Goal: Task Accomplishment & Management: Use online tool/utility

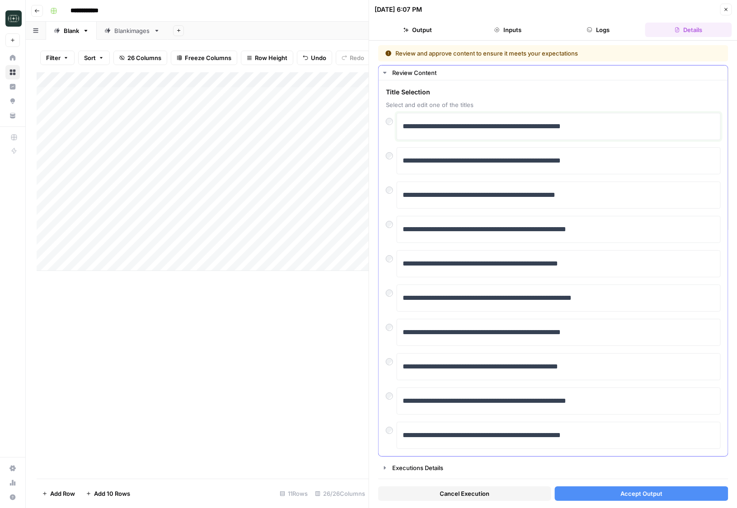
click at [434, 129] on p "**********" at bounding box center [559, 127] width 312 height 12
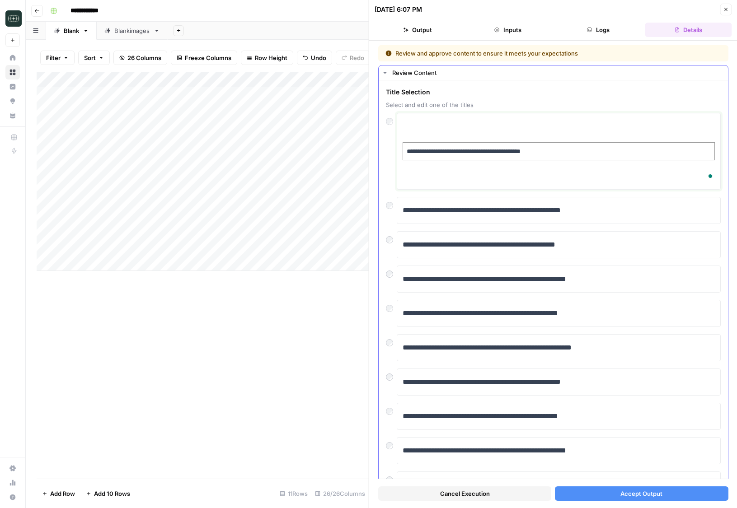
click at [423, 138] on div "**********" at bounding box center [559, 151] width 312 height 69
click at [415, 154] on p "**********" at bounding box center [558, 151] width 305 height 10
click at [415, 169] on div "**********" at bounding box center [559, 151] width 312 height 69
click at [418, 180] on div "**********" at bounding box center [559, 151] width 312 height 69
click at [426, 155] on p "**********" at bounding box center [558, 151] width 305 height 10
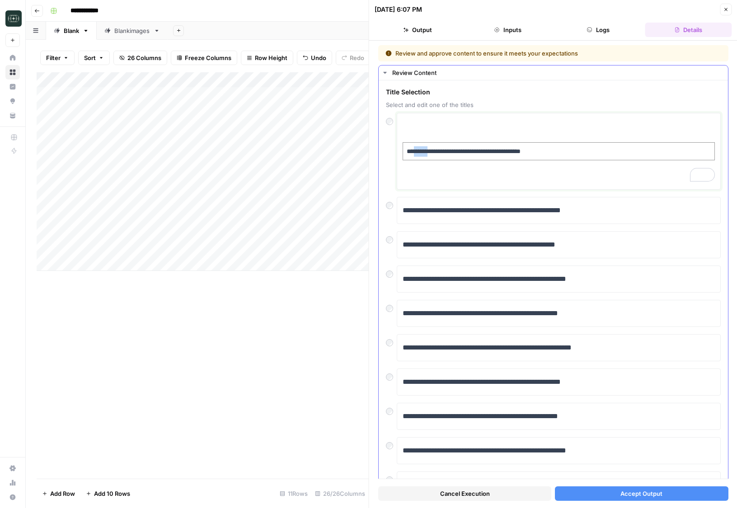
click at [426, 155] on p "**********" at bounding box center [558, 151] width 305 height 10
click at [421, 151] on p "**********" at bounding box center [558, 151] width 305 height 10
click at [419, 136] on div "To enrich screen reader interactions, please activate Accessibility in Grammarl…" at bounding box center [559, 151] width 312 height 69
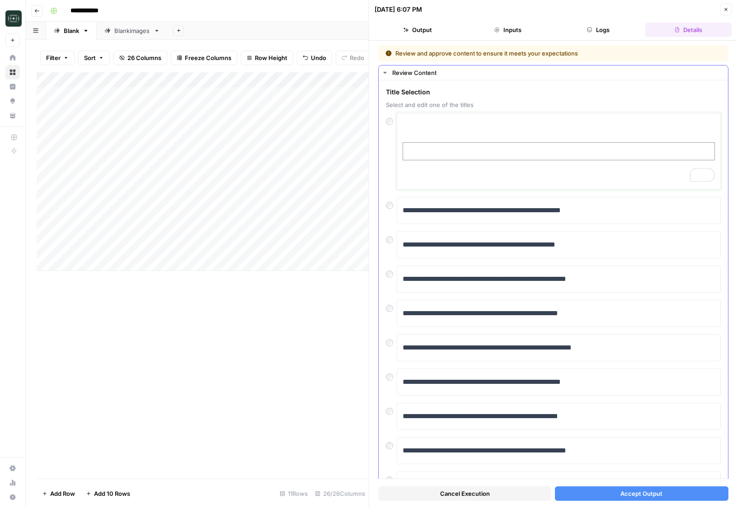
paste div "To enrich screen reader interactions, please activate Accessibility in Grammarl…"
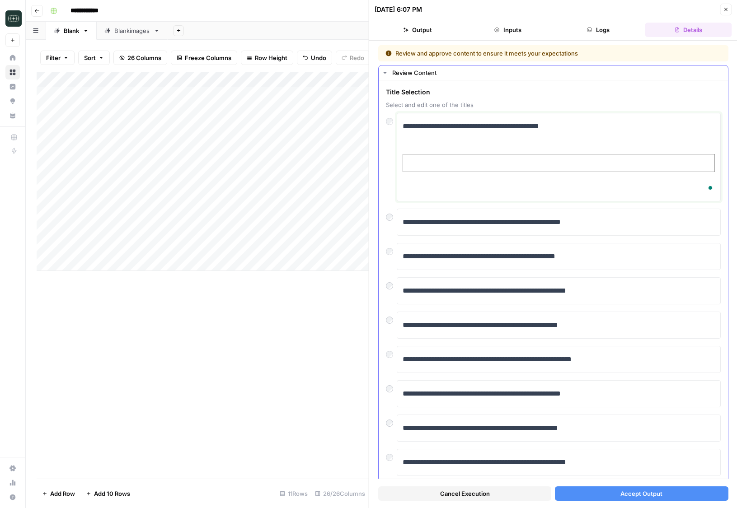
click at [403, 160] on td "To enrich screen reader interactions, please activate Accessibility in Grammarl…" at bounding box center [559, 164] width 312 height 18
click at [420, 175] on div "**********" at bounding box center [559, 157] width 312 height 80
click at [420, 195] on div "**********" at bounding box center [559, 157] width 312 height 80
click at [405, 144] on div "**********" at bounding box center [559, 157] width 312 height 80
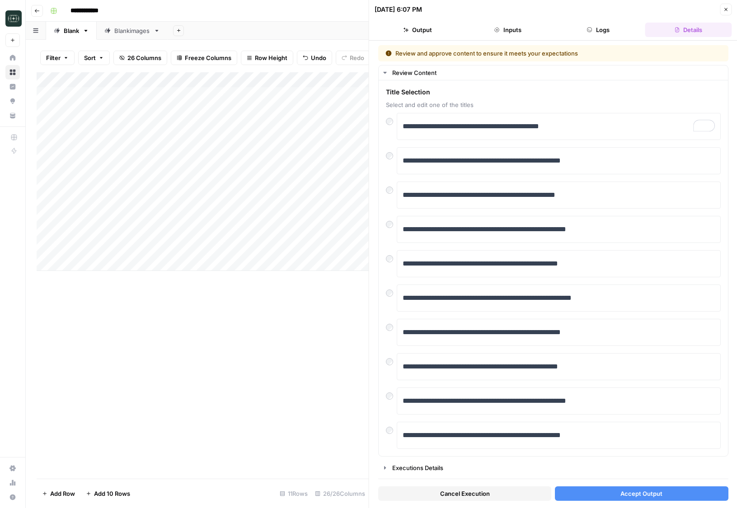
click at [685, 494] on button "Accept Output" at bounding box center [641, 494] width 173 height 14
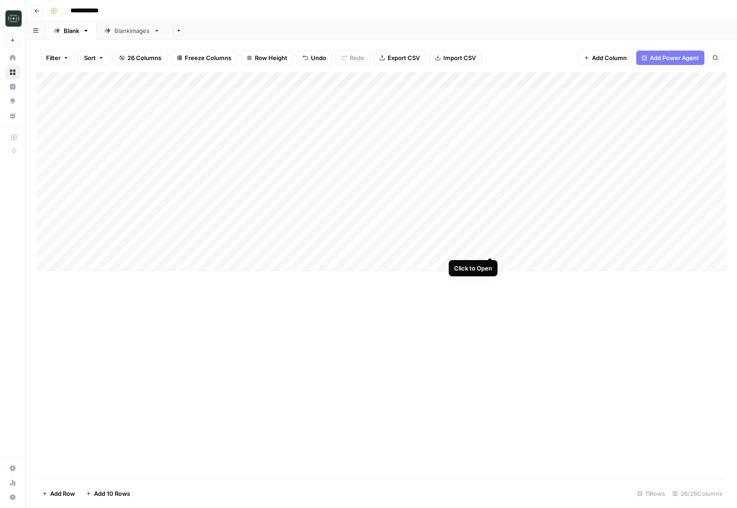
click at [489, 247] on div "Add Column" at bounding box center [382, 171] width 690 height 199
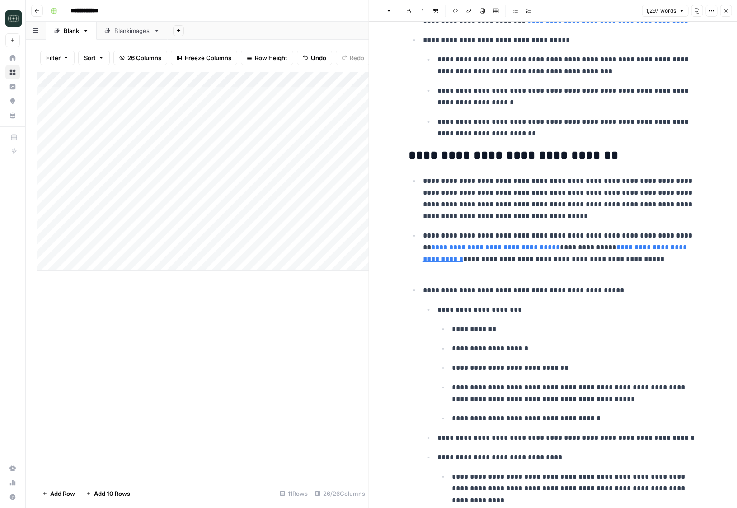
scroll to position [333, 0]
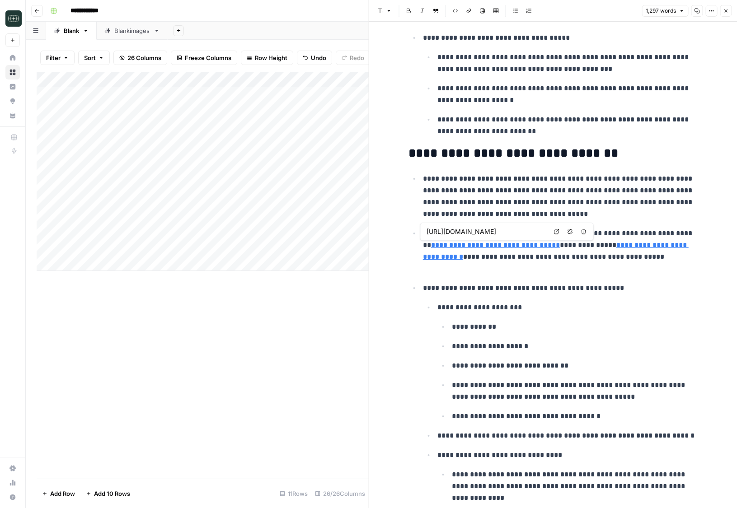
type input "https://www.framer.com/gallery/"
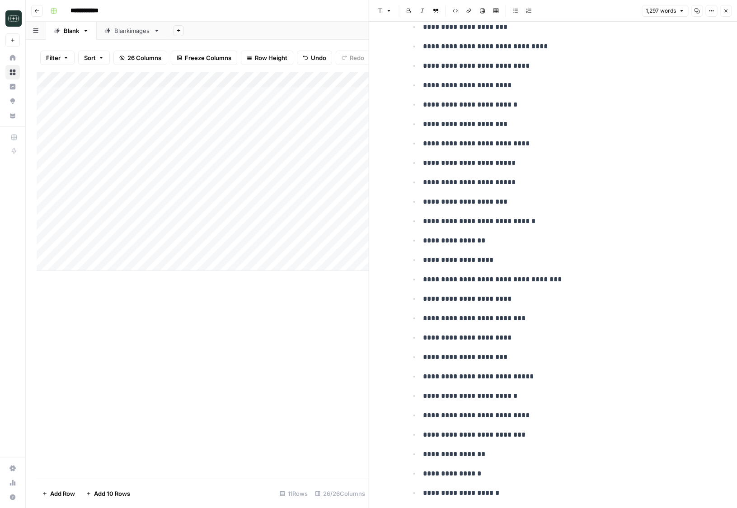
scroll to position [4717, 0]
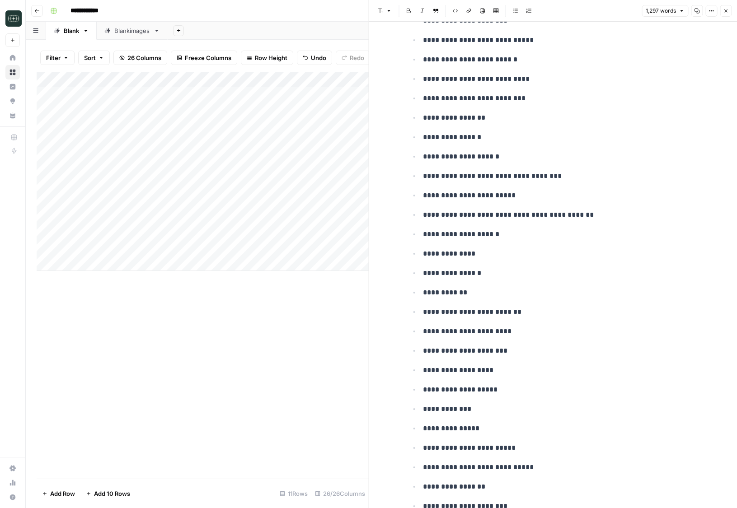
click at [726, 8] on icon "button" at bounding box center [725, 10] width 5 height 5
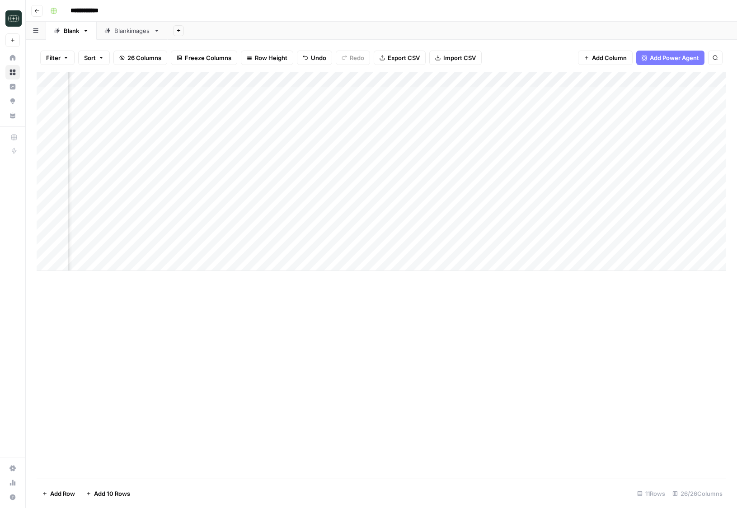
scroll to position [0, 548]
click at [584, 77] on div "Add Column" at bounding box center [382, 171] width 690 height 199
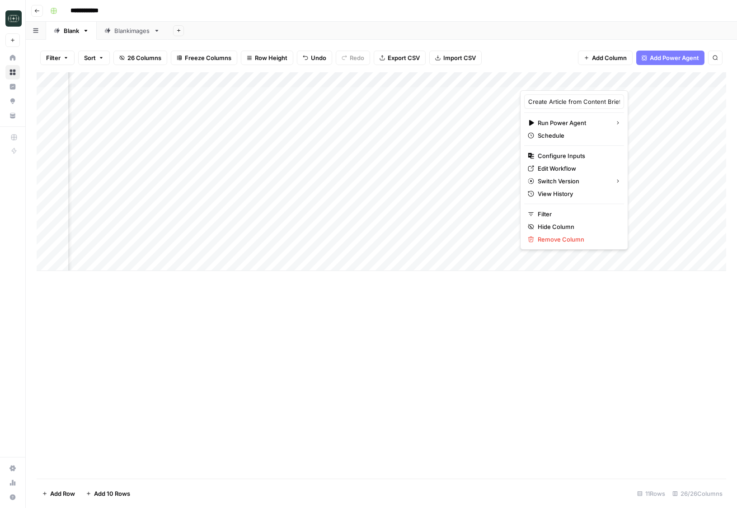
scroll to position [0, 39]
click at [577, 33] on div "Add Sheet" at bounding box center [452, 31] width 569 height 18
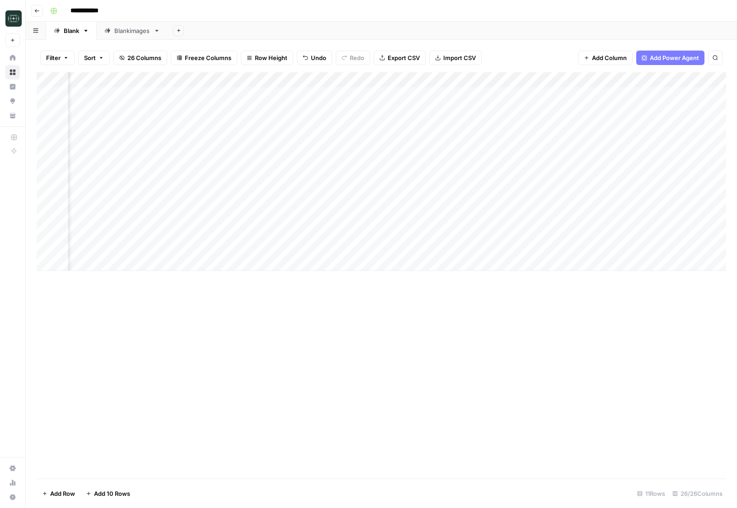
click at [566, 246] on div "Add Column" at bounding box center [382, 171] width 690 height 199
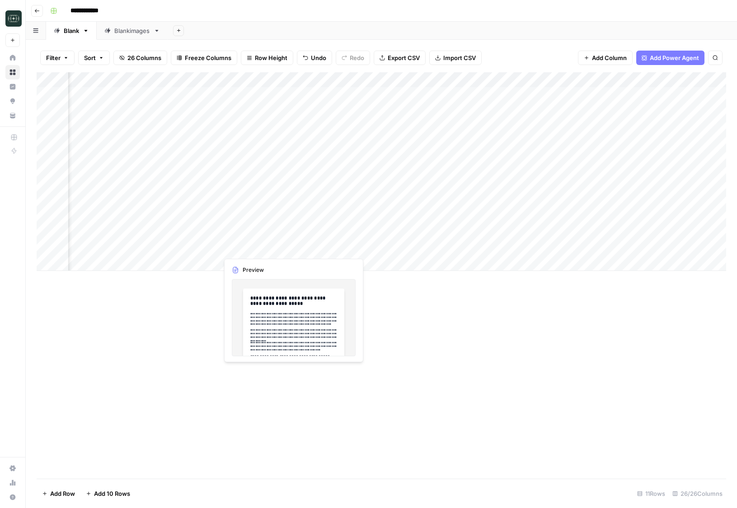
click at [291, 249] on div "Add Column" at bounding box center [382, 171] width 690 height 199
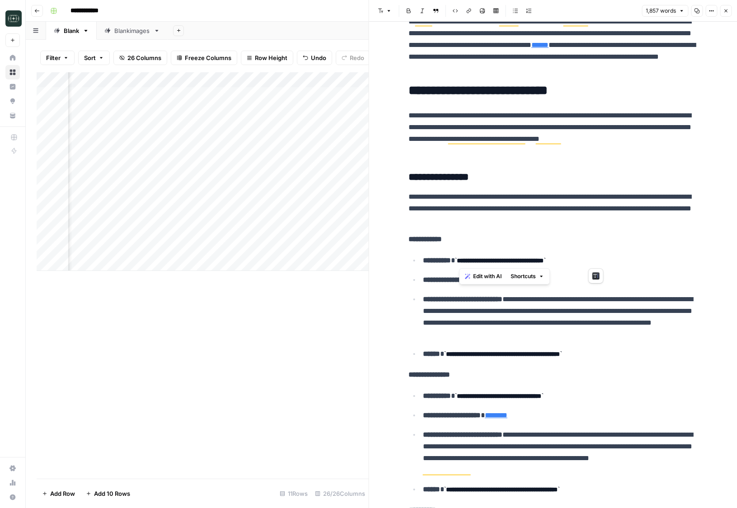
scroll to position [368, 0]
drag, startPoint x: 458, startPoint y: 262, endPoint x: 601, endPoint y: 264, distance: 142.4
click at [546, 264] on code "**********" at bounding box center [500, 261] width 91 height 6
copy code "**********"
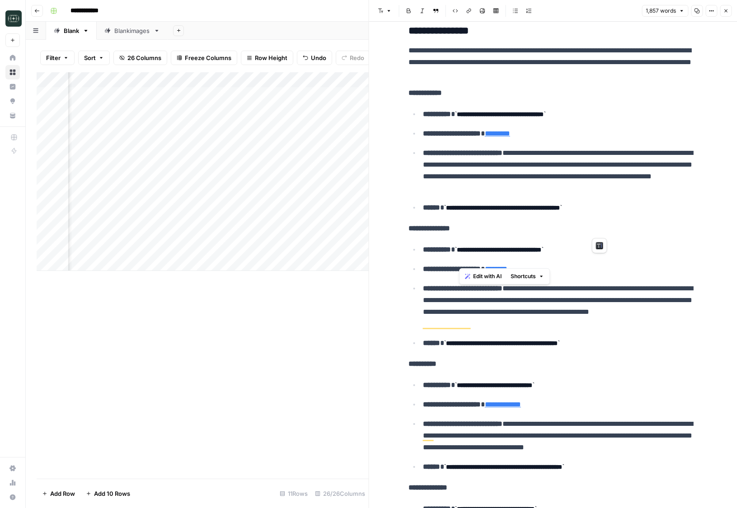
scroll to position [581, 0]
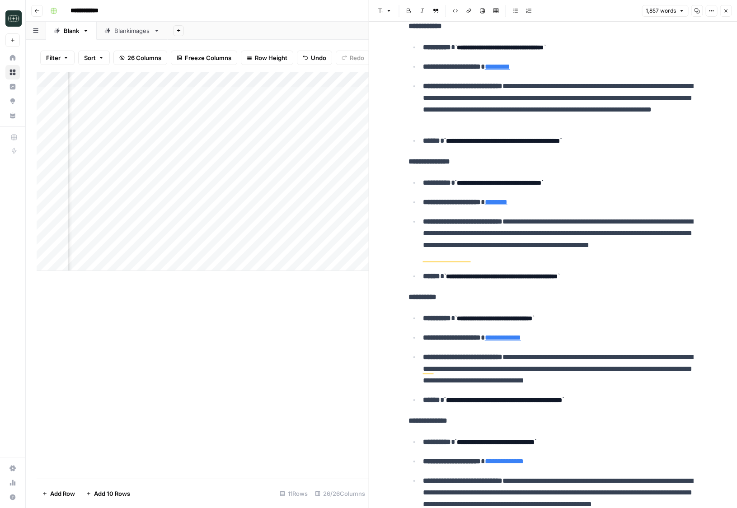
click at [631, 270] on li "**********" at bounding box center [559, 276] width 278 height 12
click at [634, 326] on icon at bounding box center [633, 324] width 5 height 5
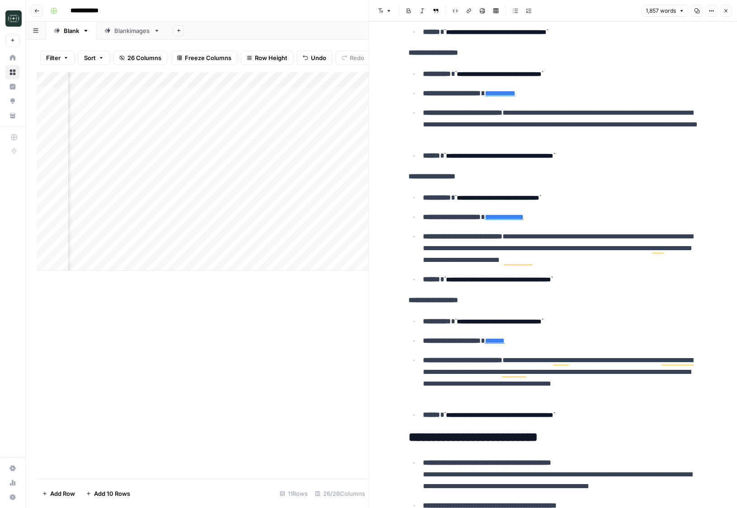
scroll to position [2816, 0]
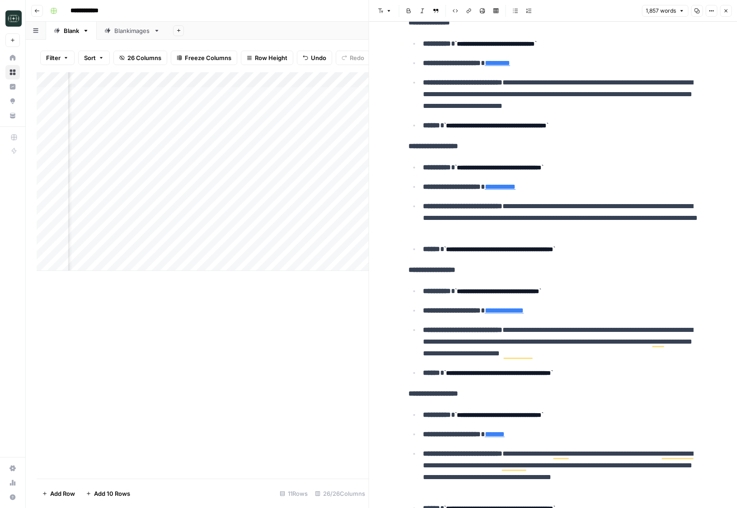
click at [725, 14] on button "Close" at bounding box center [726, 11] width 12 height 12
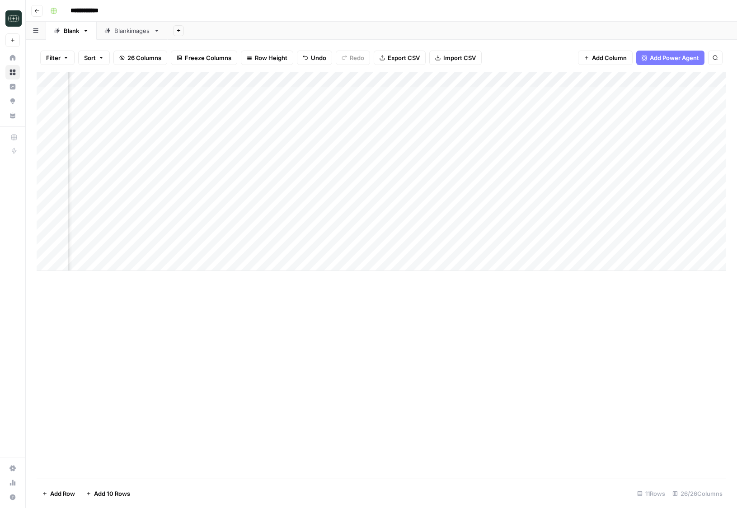
scroll to position [0, 1085]
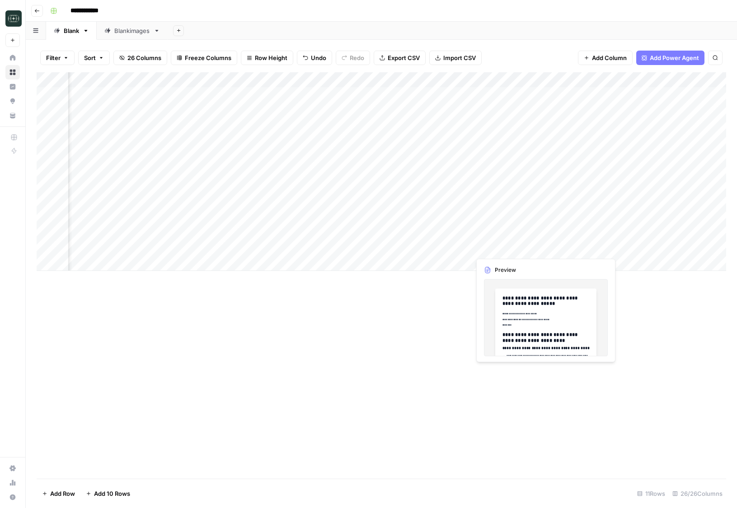
click at [510, 250] on div "Add Column" at bounding box center [382, 171] width 690 height 199
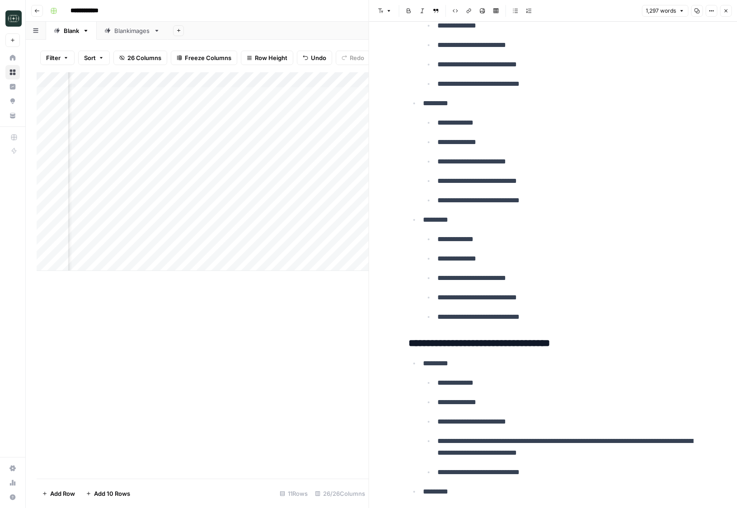
scroll to position [1235, 0]
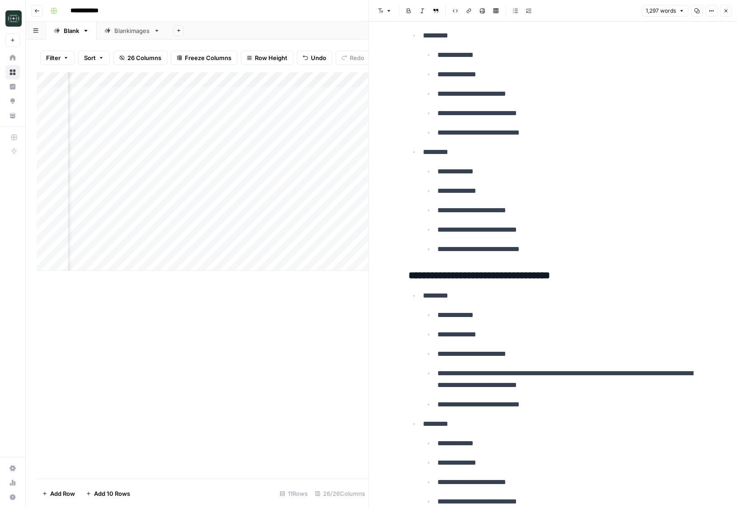
click at [727, 10] on icon "button" at bounding box center [725, 10] width 5 height 5
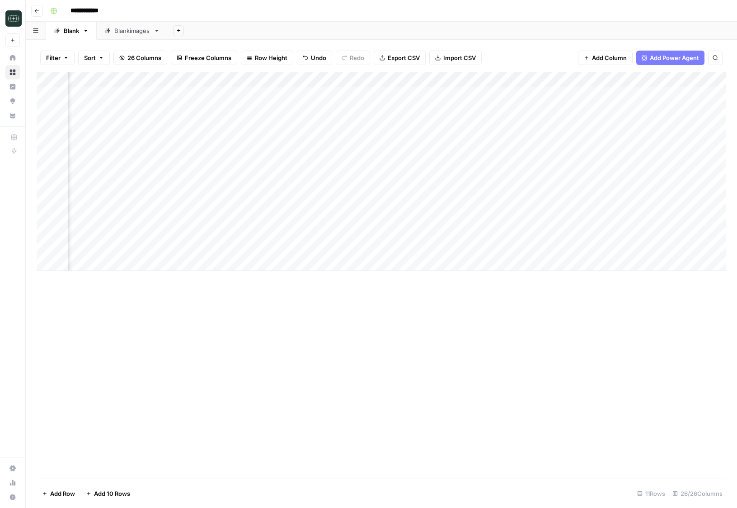
scroll to position [0, 1061]
click at [568, 217] on div "Add Column" at bounding box center [382, 171] width 690 height 199
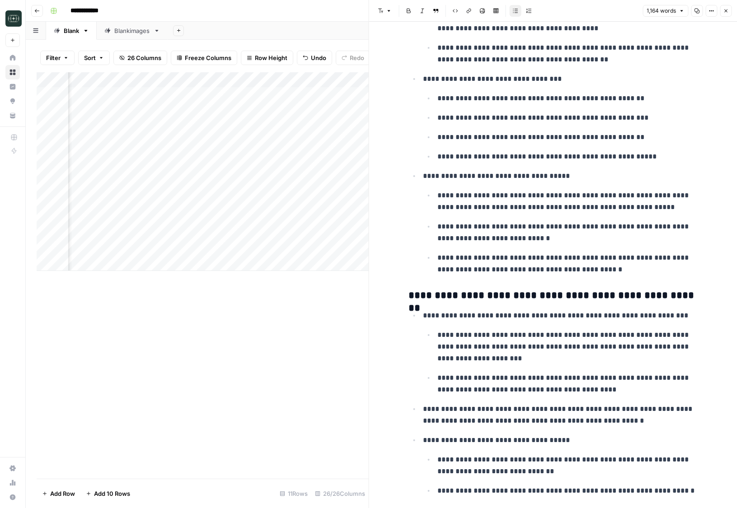
scroll to position [928, 0]
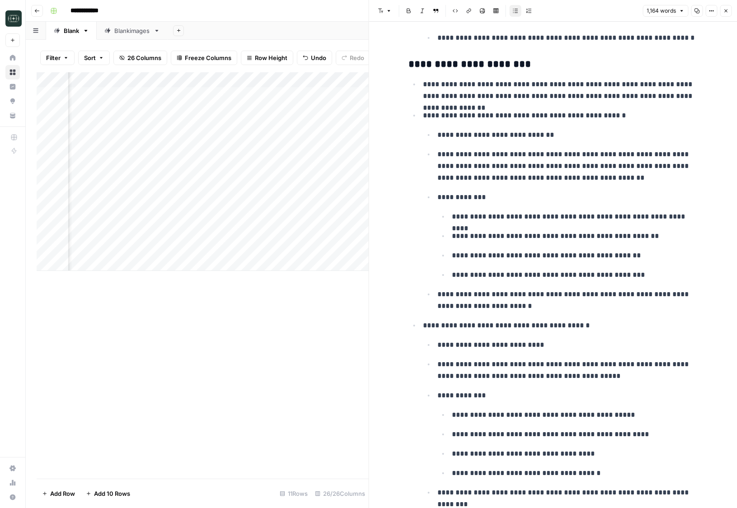
click at [726, 12] on icon "button" at bounding box center [725, 10] width 5 height 5
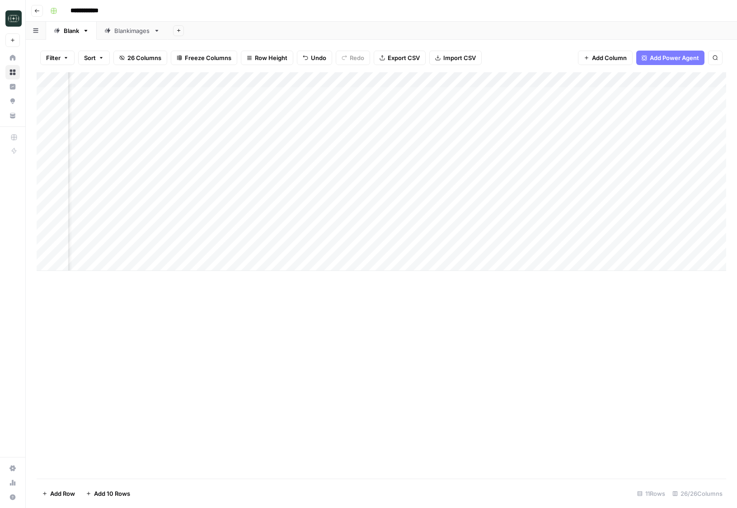
scroll to position [0, 856]
click at [364, 109] on div "Add Column" at bounding box center [382, 171] width 690 height 199
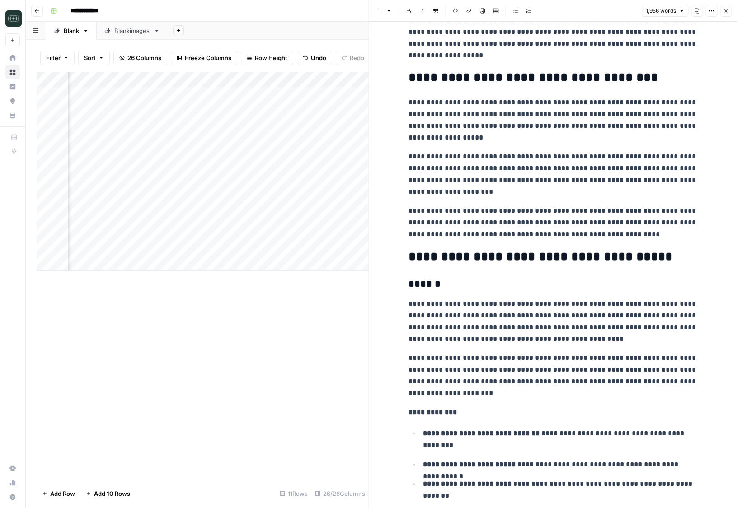
scroll to position [358, 0]
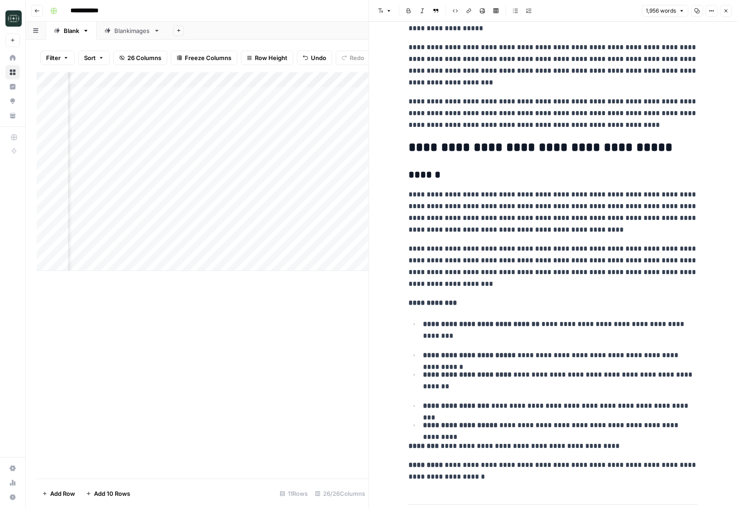
click at [729, 9] on button "Close" at bounding box center [726, 11] width 12 height 12
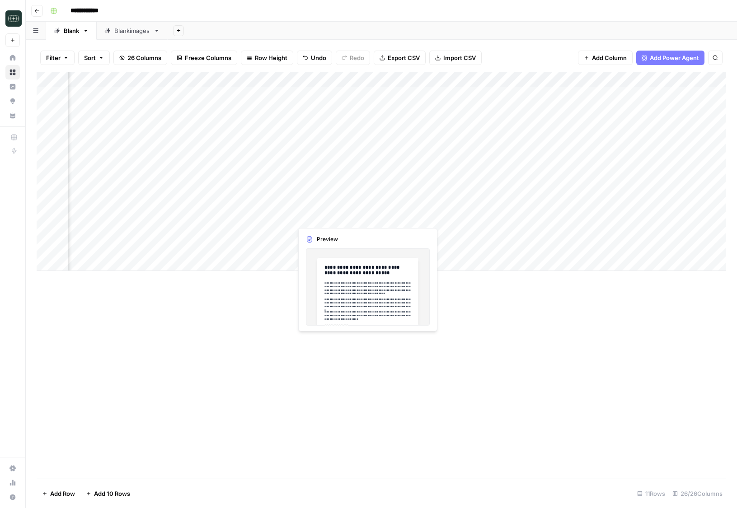
click at [365, 217] on div "Add Column" at bounding box center [382, 171] width 690 height 199
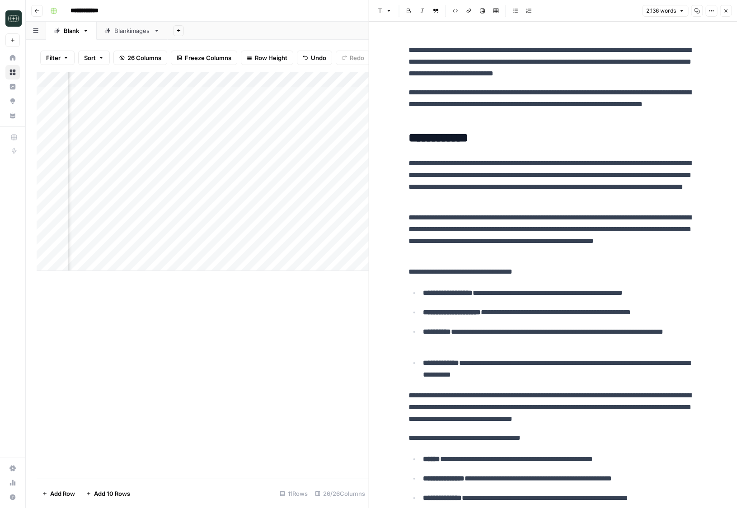
scroll to position [514, 0]
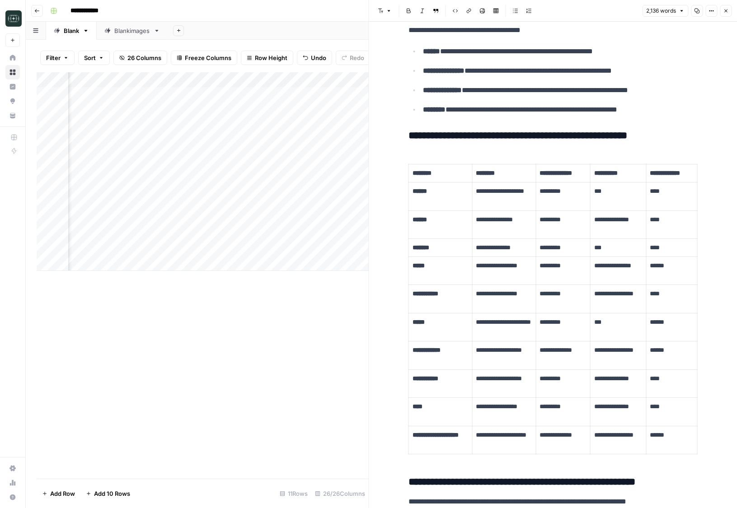
click at [728, 13] on icon "button" at bounding box center [725, 10] width 5 height 5
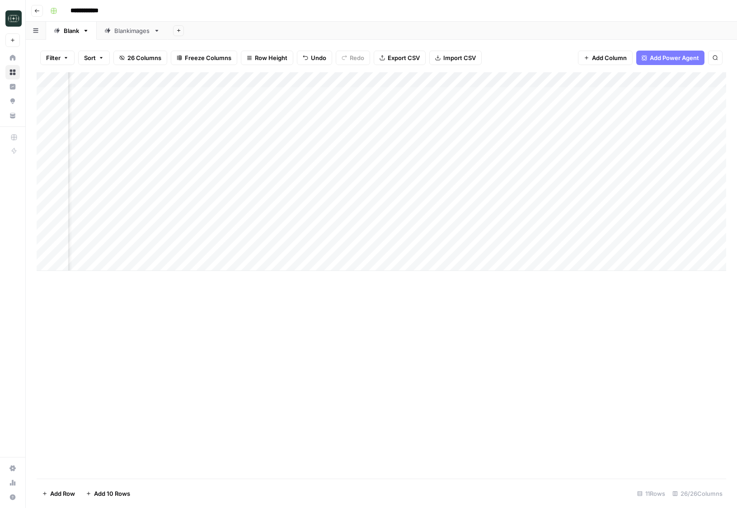
click at [365, 249] on div "Add Column" at bounding box center [382, 171] width 690 height 199
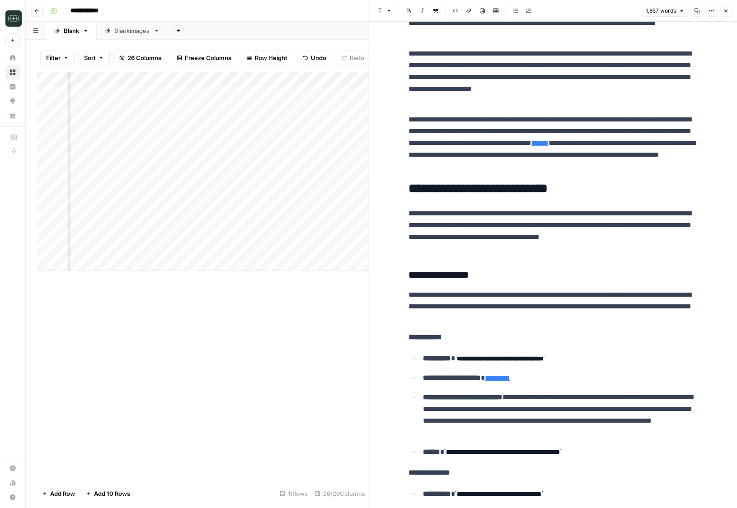
scroll to position [290, 0]
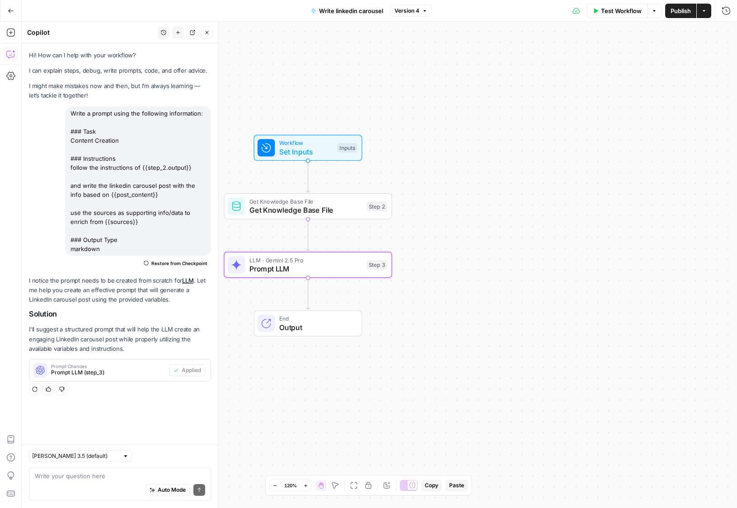
click at [8, 10] on icon "button" at bounding box center [11, 11] width 6 height 6
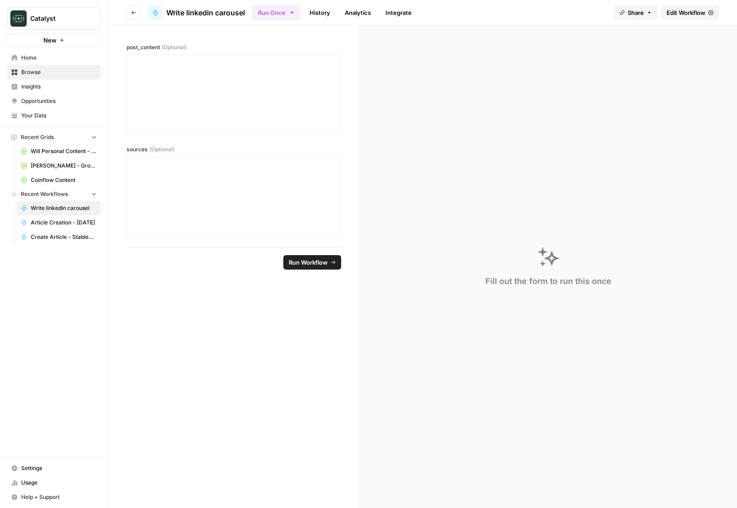
click at [21, 54] on link "Home" at bounding box center [54, 58] width 94 height 14
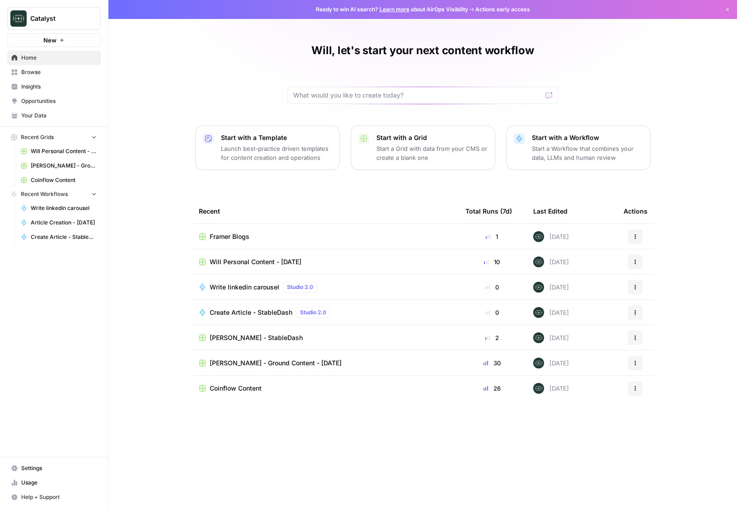
click at [51, 117] on span "Your Data" at bounding box center [58, 116] width 75 height 8
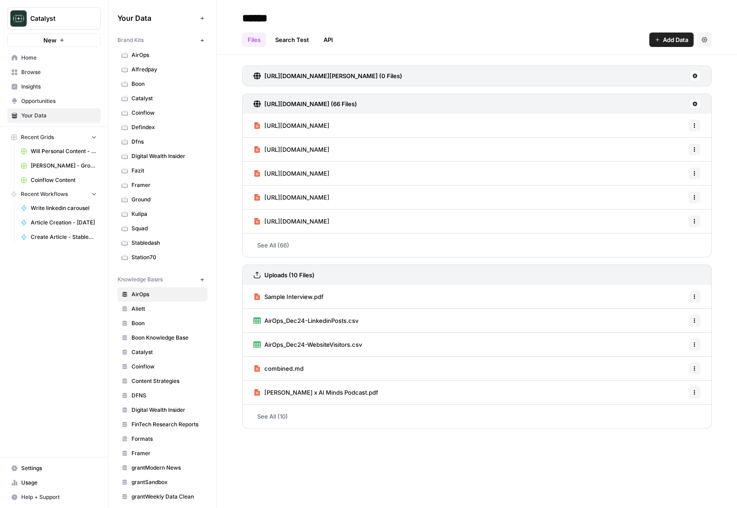
click at [48, 76] on link "Browse" at bounding box center [54, 72] width 94 height 14
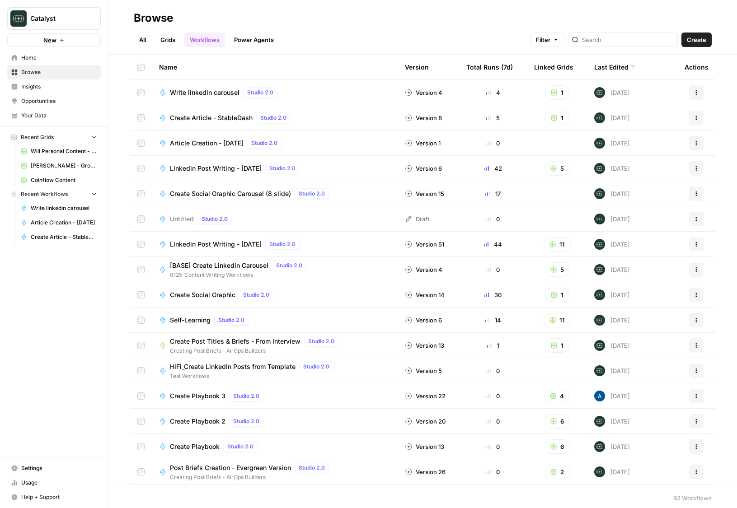
click at [56, 56] on span "Home" at bounding box center [58, 58] width 75 height 8
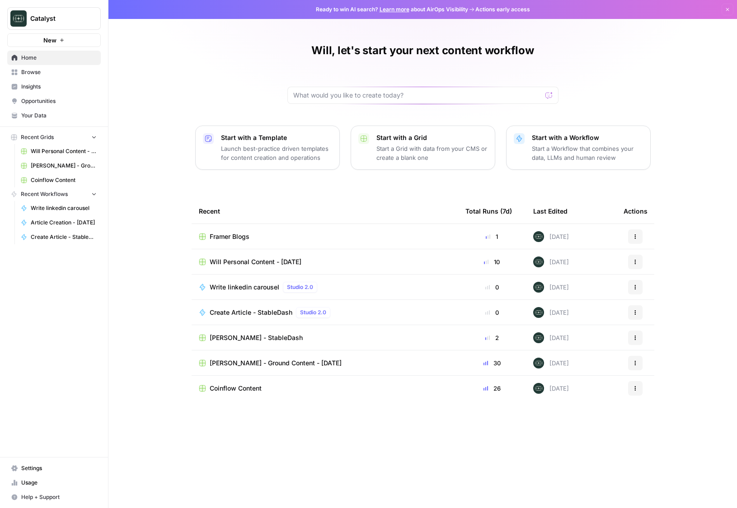
click at [39, 118] on span "Your Data" at bounding box center [58, 116] width 75 height 8
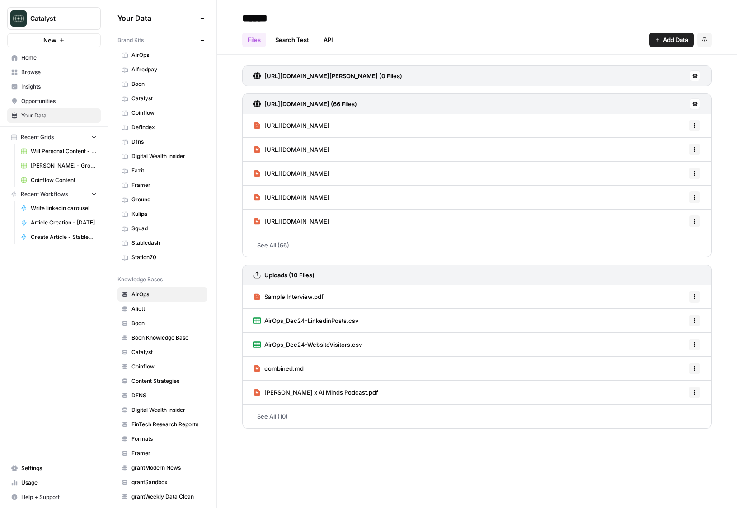
click at [204, 43] on button "New" at bounding box center [202, 40] width 11 height 11
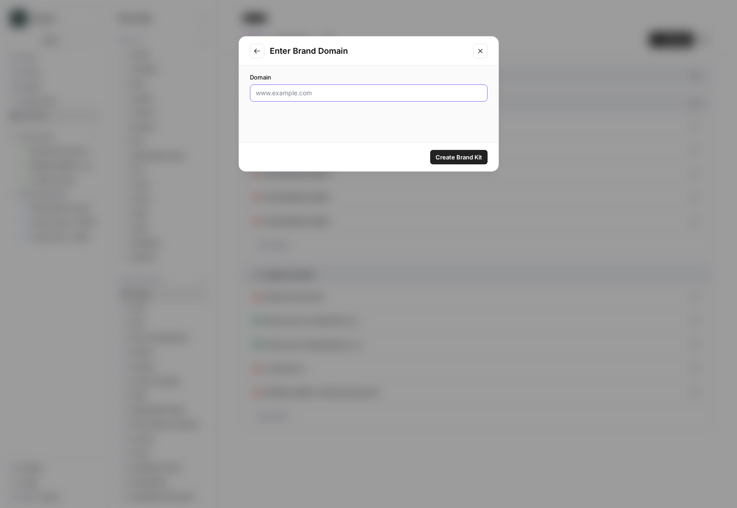
click at [293, 97] on input "Domain" at bounding box center [369, 93] width 226 height 9
paste input "[URL][DOMAIN_NAME]"
type input "[URL][DOMAIN_NAME]"
click at [446, 160] on span "Create Brand Kit" at bounding box center [459, 157] width 47 height 9
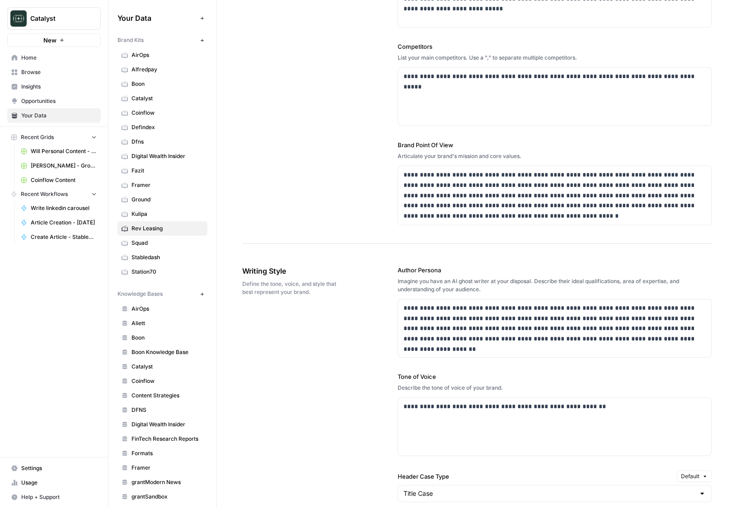
scroll to position [302, 0]
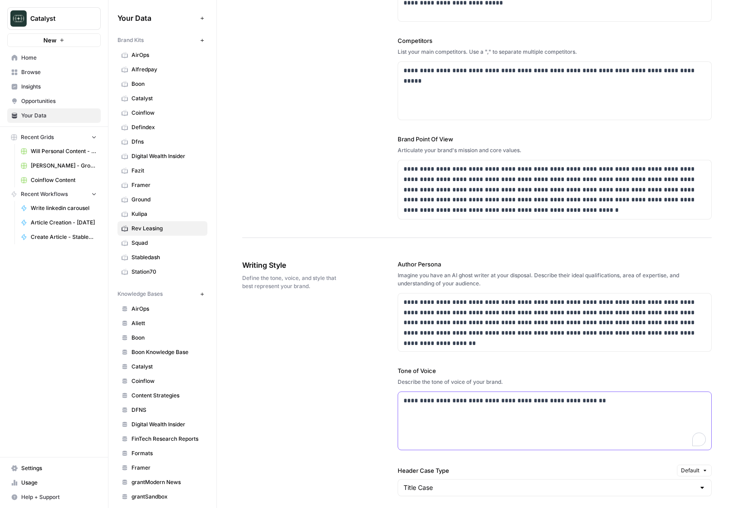
click at [436, 427] on div "**********" at bounding box center [554, 421] width 313 height 58
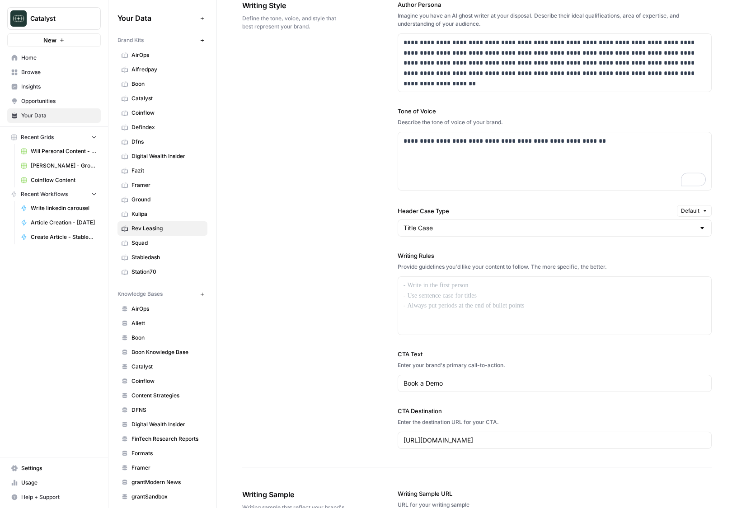
click at [427, 409] on label "CTA Destination" at bounding box center [555, 411] width 314 height 9
click at [427, 436] on input "https://www.rev-leasing.com/contact-us" at bounding box center [555, 440] width 302 height 9
click at [432, 392] on div "Book a Demo" at bounding box center [555, 383] width 314 height 17
click at [450, 419] on div "Enter the destination URL for your CTA." at bounding box center [555, 423] width 314 height 8
click at [449, 452] on div "**********" at bounding box center [555, 224] width 314 height 485
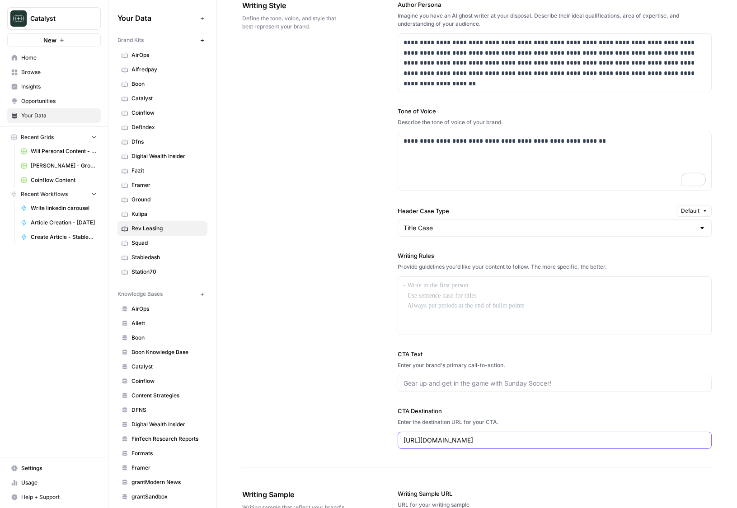
click at [449, 443] on input "https://www.rev-leasing.com/contact-us" at bounding box center [555, 440] width 302 height 9
click at [296, 401] on div "**********" at bounding box center [477, 225] width 470 height 486
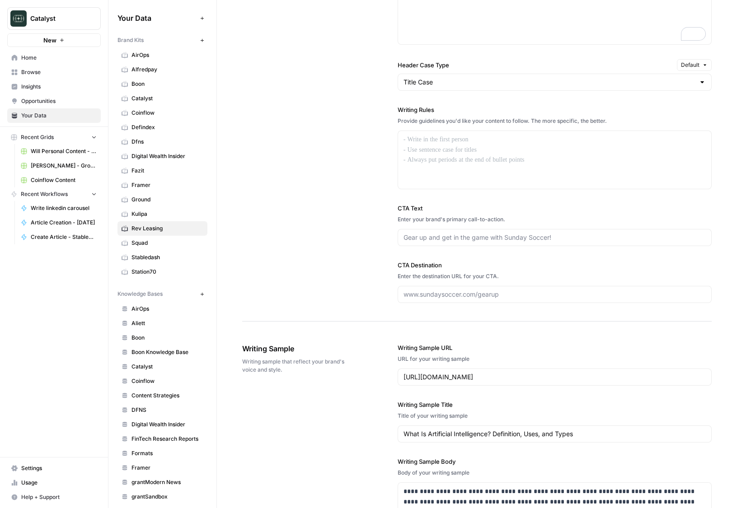
scroll to position [770, 0]
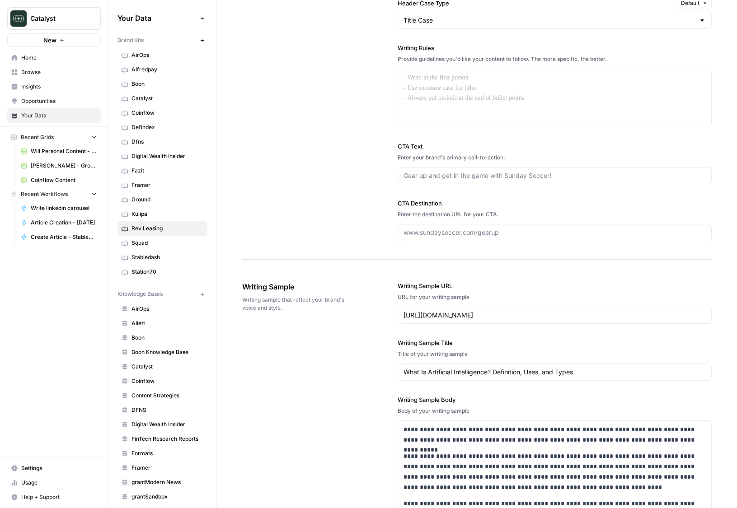
click at [447, 320] on div "https://www.coursera.org/articles/what-is-artificial-intelligence" at bounding box center [555, 315] width 314 height 17
click at [461, 376] on input "What Is Artificial Intelligence? Definition, Uses, and Types" at bounding box center [555, 372] width 302 height 9
click at [476, 459] on p "**********" at bounding box center [555, 472] width 302 height 41
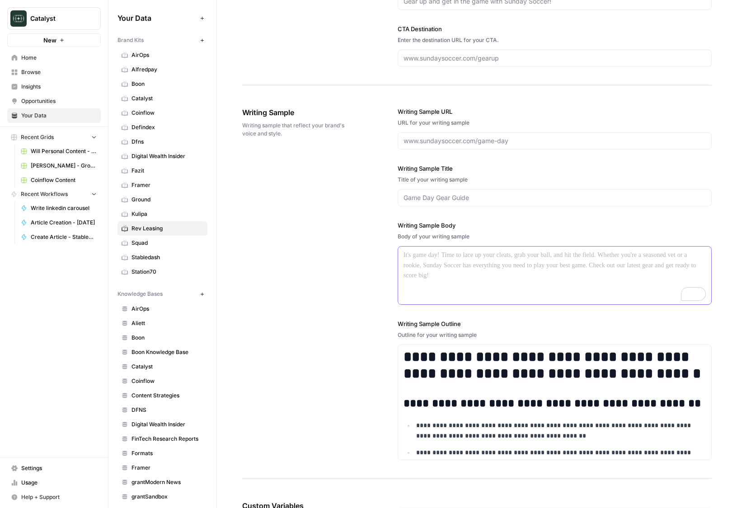
scroll to position [951, 0]
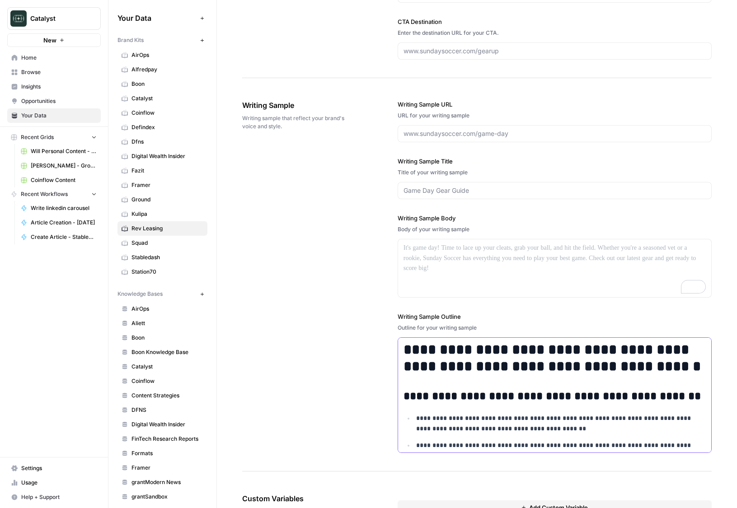
click at [466, 400] on h2 "**********" at bounding box center [555, 396] width 302 height 13
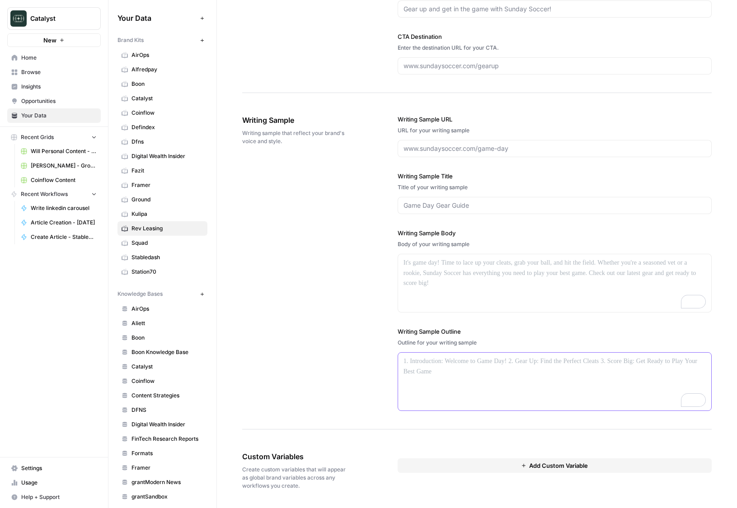
scroll to position [936, 0]
click at [323, 333] on div "Writing Sample Writing sample that reflect your brand's voice and style. Writin…" at bounding box center [477, 263] width 470 height 333
click at [463, 467] on button "Add Custom Variable" at bounding box center [555, 466] width 314 height 14
click at [457, 481] on input "text" at bounding box center [554, 483] width 287 height 8
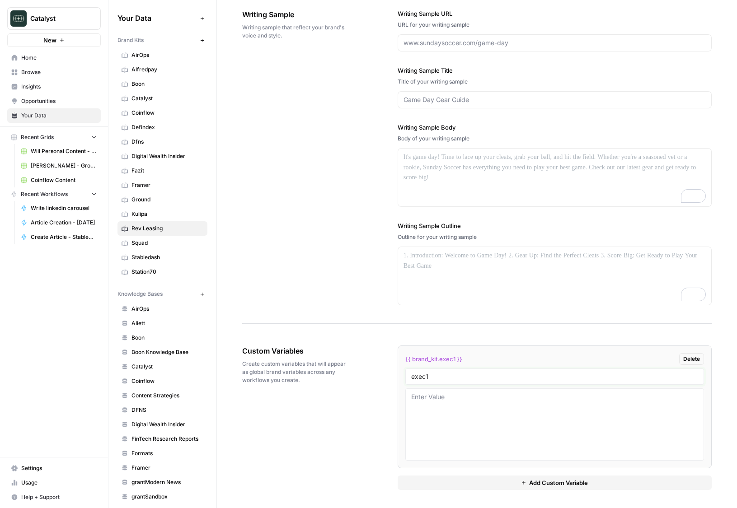
type input "exec1"
click at [480, 479] on button "Add Custom Variable" at bounding box center [555, 483] width 314 height 14
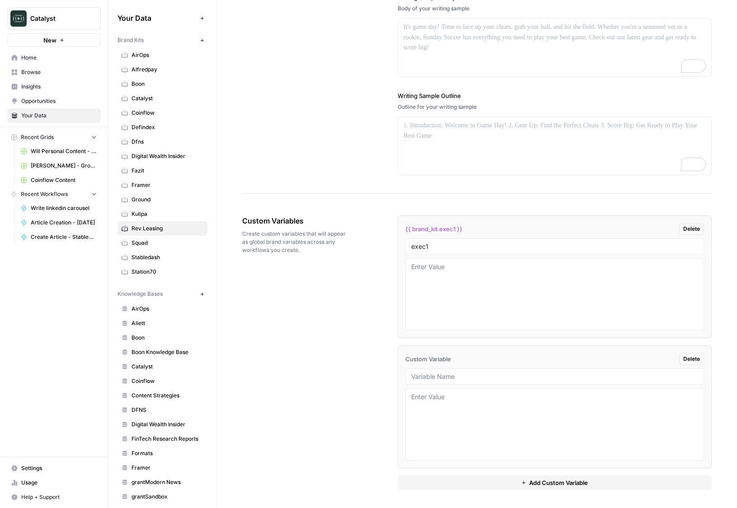
click at [437, 372] on div at bounding box center [554, 377] width 299 height 16
click at [437, 377] on input "text" at bounding box center [554, 377] width 287 height 8
type input "knowledge base id"
click at [349, 363] on div "Custom Variables Create custom variables that will appear as global brand varia…" at bounding box center [477, 353] width 470 height 311
click at [462, 333] on li "{{ brand_kit.exec1 }} Delete exec1" at bounding box center [555, 277] width 314 height 123
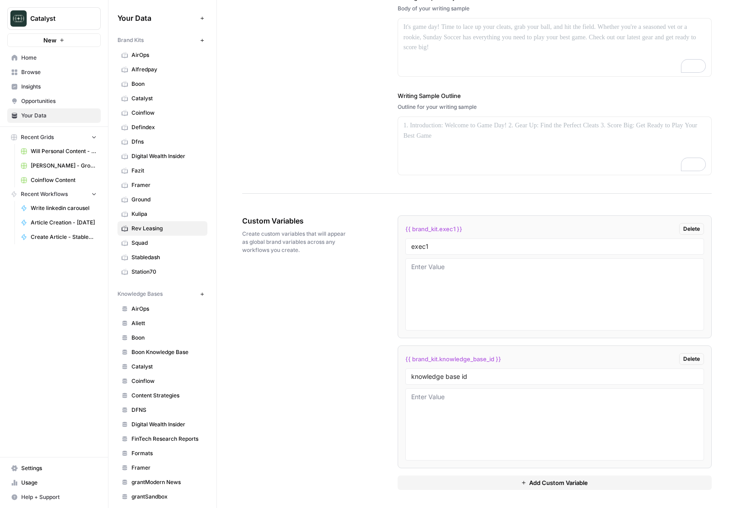
click at [476, 491] on div "{{ brand_kit.exec1 }} Delete exec1 {{ brand_kit.knowledge_base_id }} Delete kno…" at bounding box center [555, 353] width 314 height 311
click at [476, 488] on button "Add Custom Variable" at bounding box center [555, 483] width 314 height 14
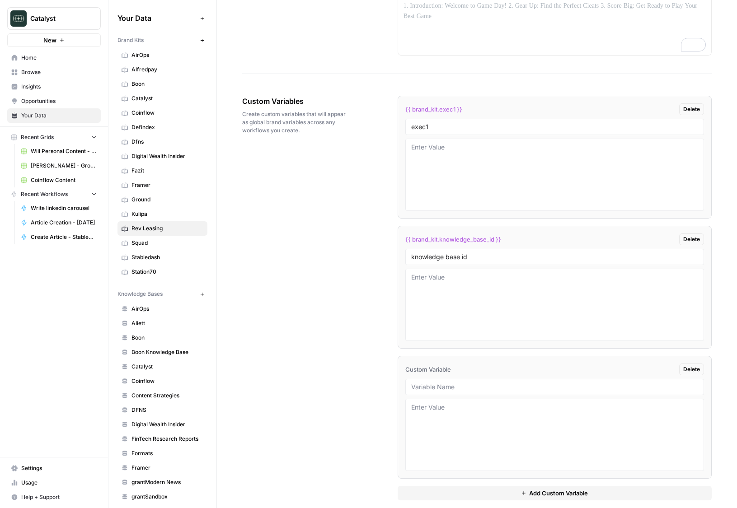
scroll to position [1303, 0]
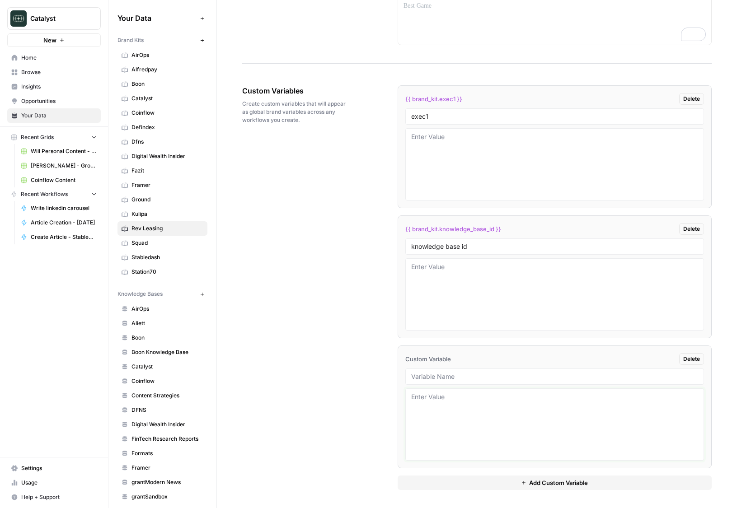
click at [475, 442] on textarea at bounding box center [554, 425] width 287 height 64
click at [474, 387] on li "Custom Variable Delete" at bounding box center [555, 407] width 314 height 123
click at [473, 378] on input "text" at bounding box center [554, 377] width 287 height 8
click at [447, 159] on textarea "To enrich screen reader interactions, please activate Accessibility in Grammarl…" at bounding box center [554, 164] width 287 height 64
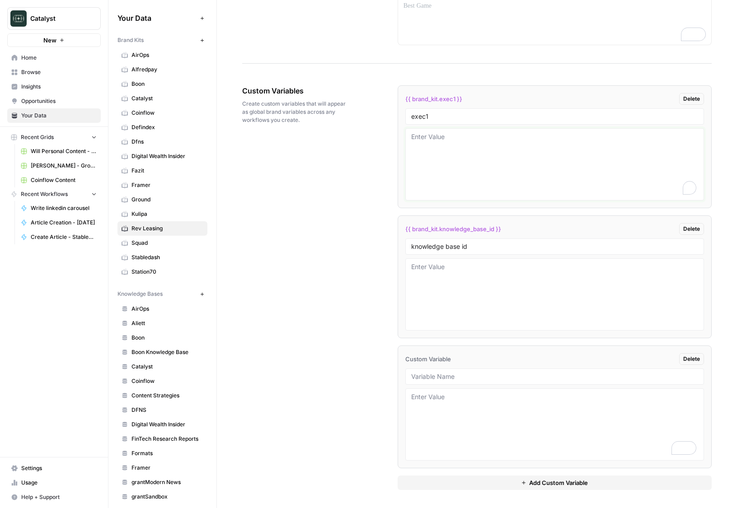
paste textarea "```json { "styleOf": "Rev Leasing (incorporating Peter Roisman's CEO voice)", "…"
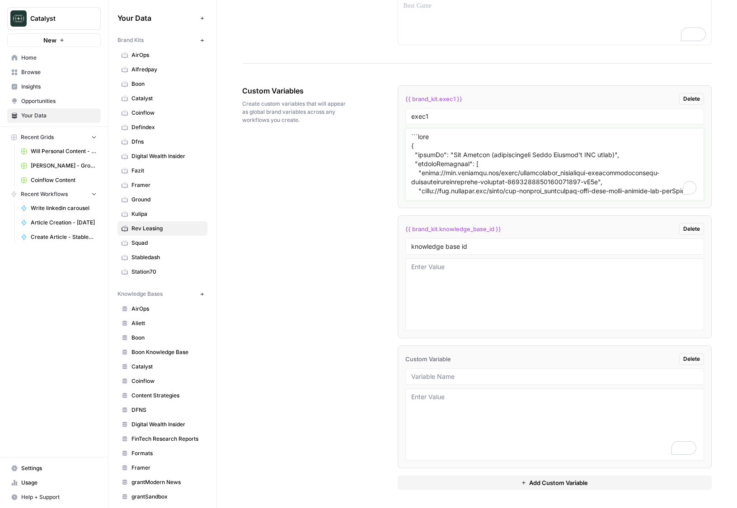
scroll to position [2141, 0]
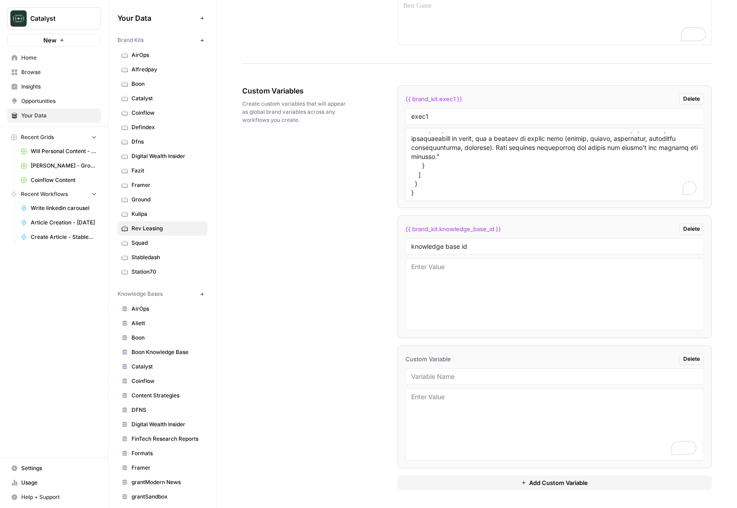
type textarea "```json { "styleOf": "Rev Leasing (incorporating Peter Roisman's CEO voice)", "…"
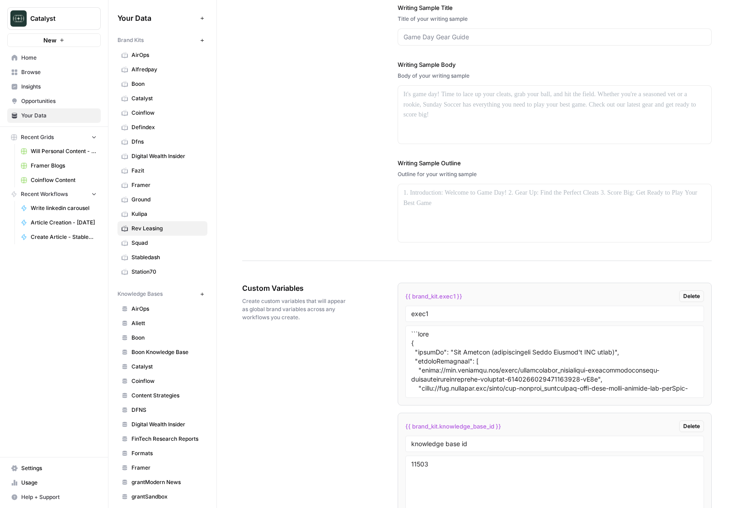
scroll to position [1172, 0]
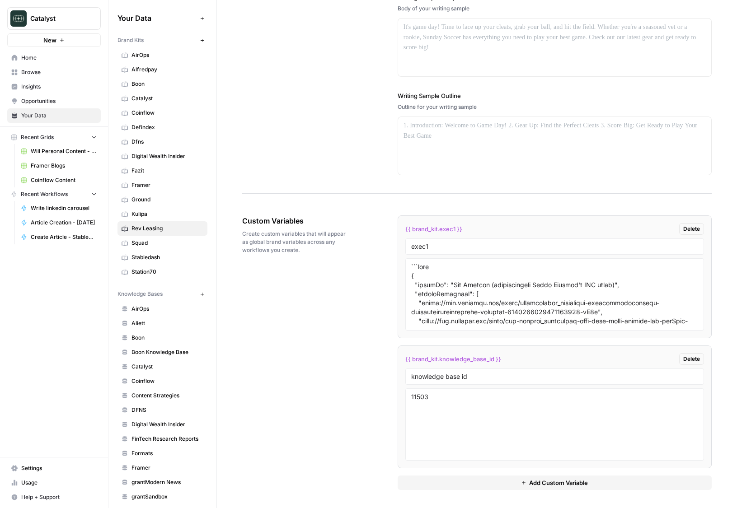
click at [69, 56] on span "Home" at bounding box center [58, 58] width 75 height 8
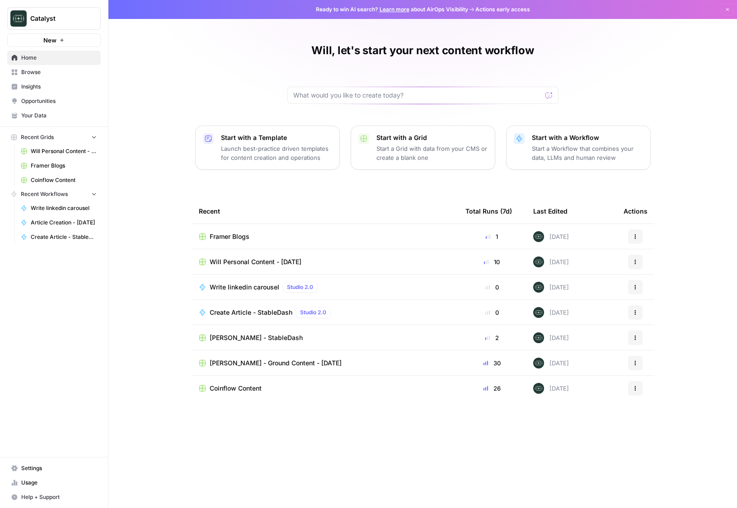
click at [61, 67] on link "Browse" at bounding box center [54, 72] width 94 height 14
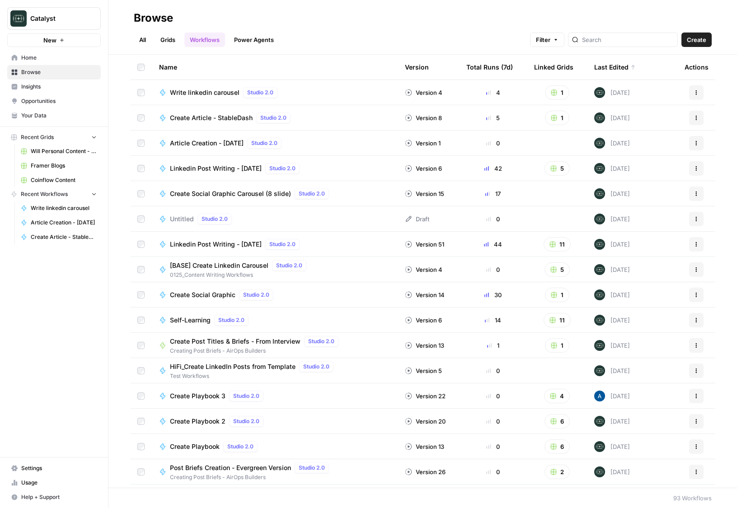
click at [174, 39] on link "Grids" at bounding box center [168, 40] width 26 height 14
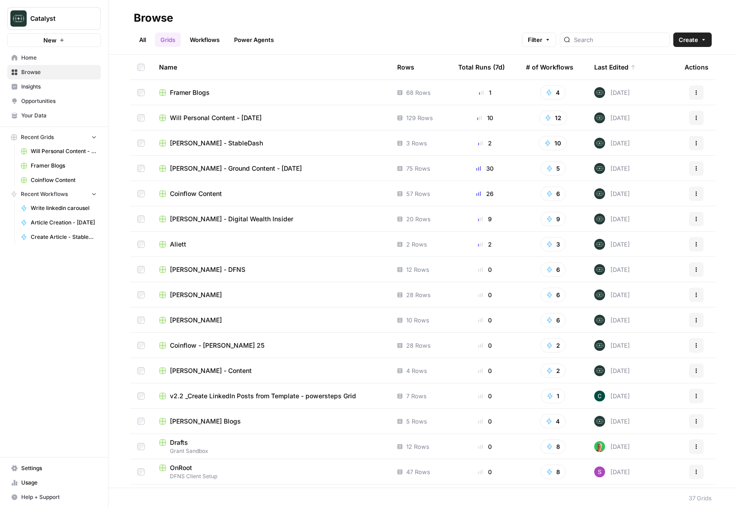
click at [198, 118] on span "Will Personal Content - [DATE]" at bounding box center [216, 117] width 92 height 9
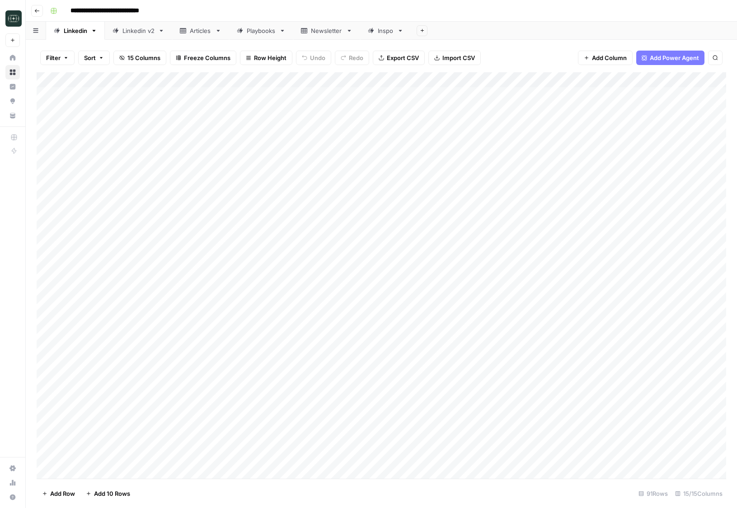
click at [135, 31] on div "Linkedin v2" at bounding box center [138, 30] width 32 height 9
click at [81, 32] on div "Linkedin" at bounding box center [76, 30] width 24 height 9
click at [36, 9] on icon "button" at bounding box center [36, 10] width 5 height 5
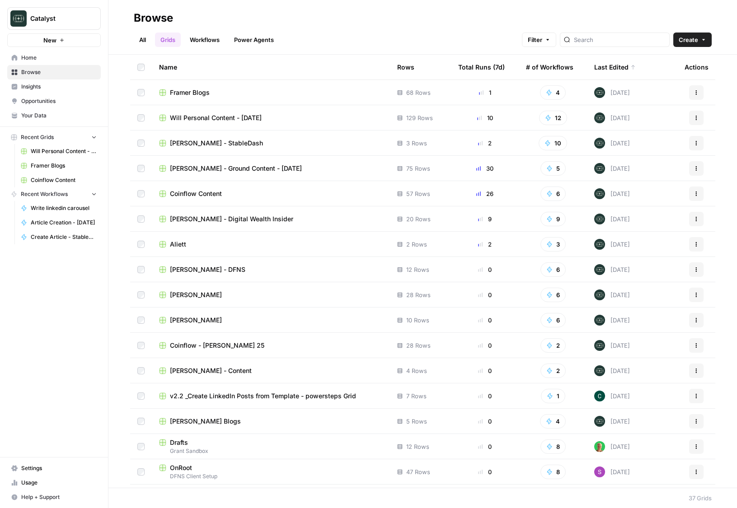
click at [694, 120] on icon "button" at bounding box center [696, 117] width 5 height 5
click at [662, 143] on span "Duplicate" at bounding box center [656, 139] width 72 height 9
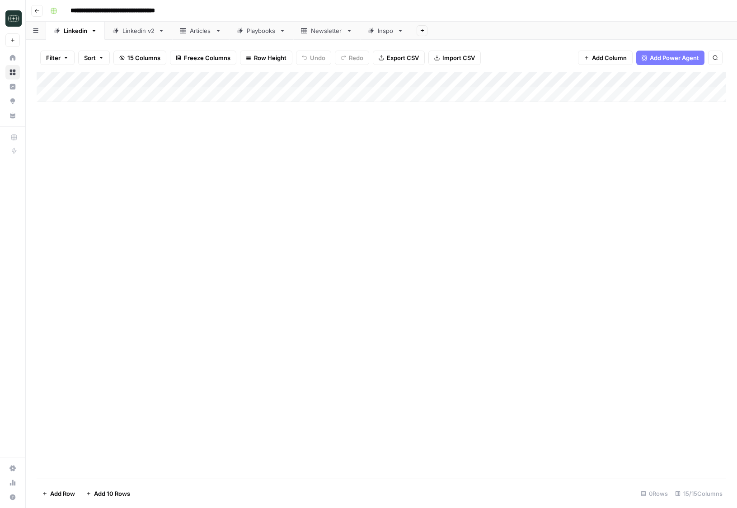
click at [129, 10] on input "**********" at bounding box center [127, 11] width 123 height 14
type input "**********"
click at [168, 179] on div "Add Column" at bounding box center [382, 275] width 690 height 407
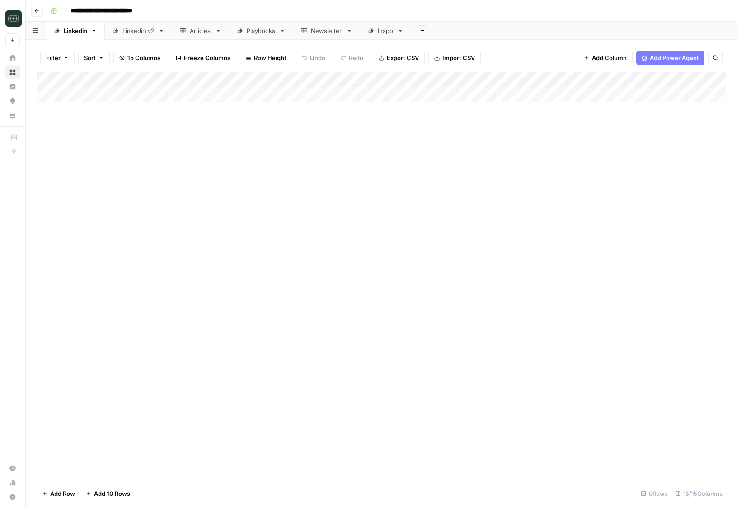
click at [168, 179] on div "Add Column" at bounding box center [382, 275] width 690 height 407
click at [273, 96] on div "Add Column" at bounding box center [382, 87] width 690 height 30
type textarea "**********"
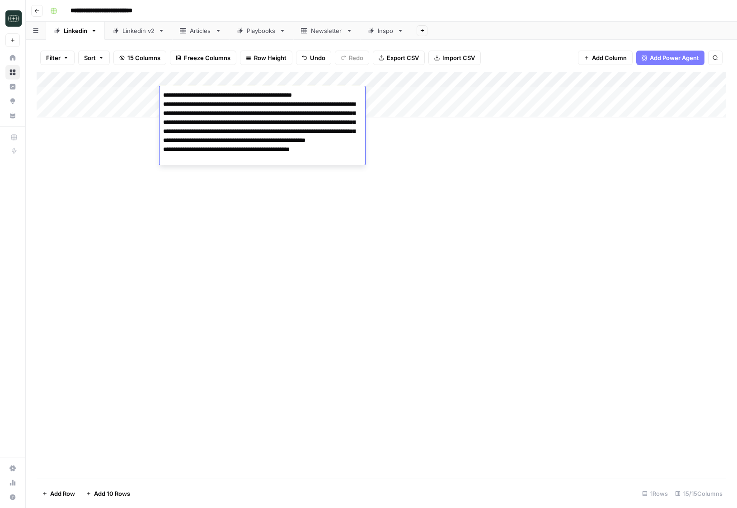
click at [409, 179] on div "Add Column" at bounding box center [382, 275] width 690 height 407
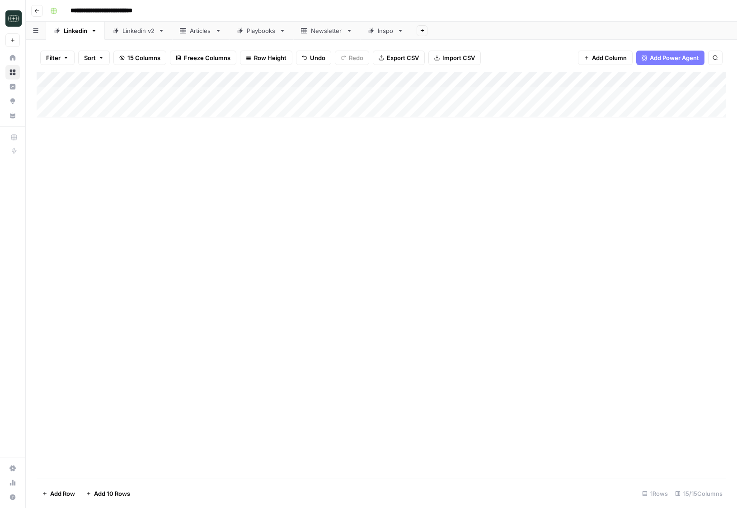
click at [400, 93] on div "Add Column" at bounding box center [382, 94] width 690 height 45
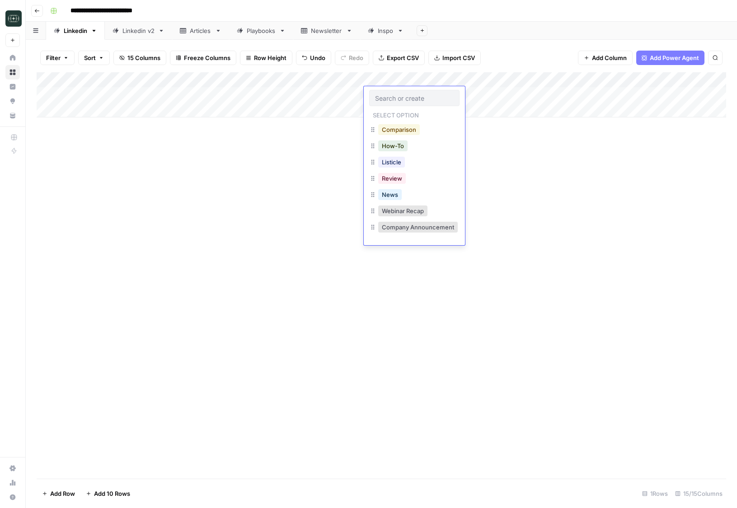
click at [393, 129] on button "Comparison" at bounding box center [399, 129] width 42 height 11
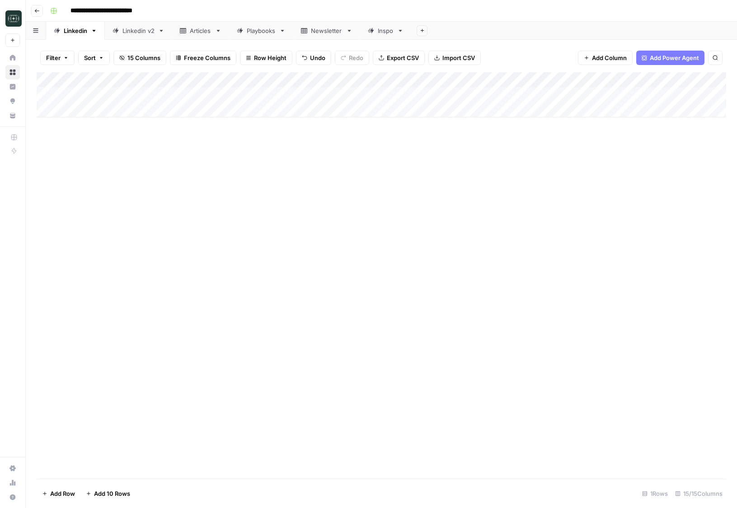
click at [456, 88] on div "Add Column" at bounding box center [382, 94] width 690 height 45
click at [455, 146] on button "Medium ( 120-200 words)" at bounding box center [475, 146] width 80 height 11
click at [533, 96] on div "Add Column" at bounding box center [382, 94] width 690 height 45
click at [134, 33] on div "Linkedin v2" at bounding box center [138, 30] width 32 height 9
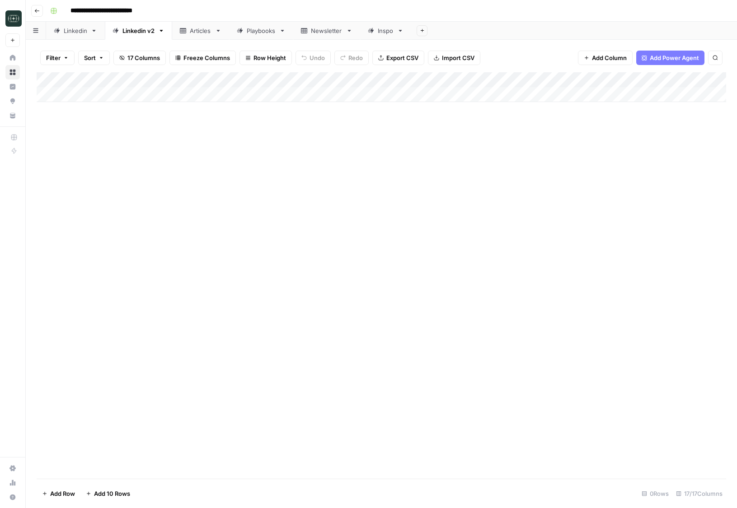
click at [213, 94] on div "Add Column" at bounding box center [382, 87] width 690 height 30
type textarea "**********"
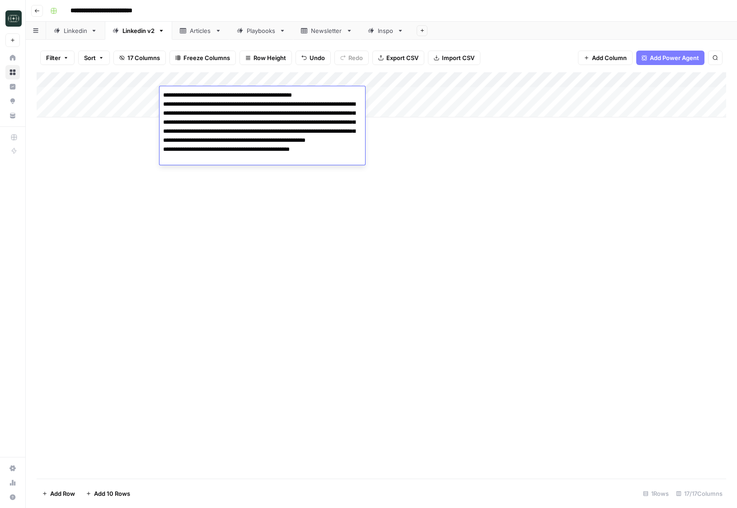
click at [329, 161] on textarea "**********" at bounding box center [263, 127] width 206 height 76
click at [429, 173] on div "Add Column" at bounding box center [382, 275] width 690 height 407
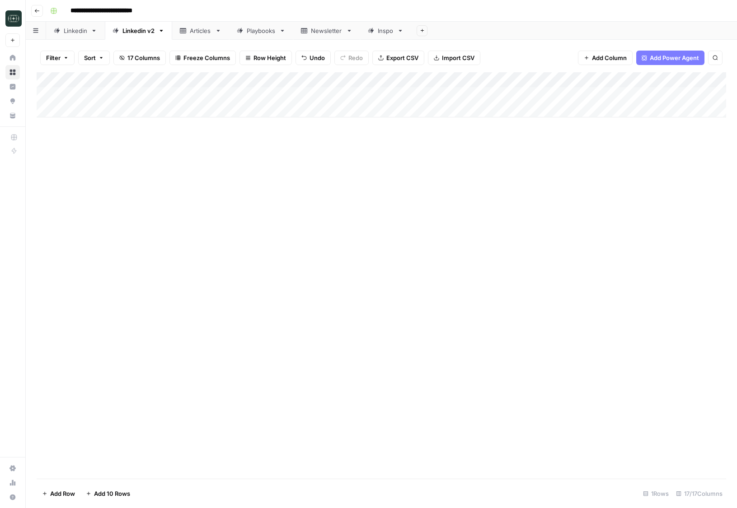
click at [395, 98] on div "Add Column" at bounding box center [382, 94] width 690 height 45
type input "Inspire"
click at [416, 127] on button "Inspire" at bounding box center [409, 129] width 27 height 11
click at [484, 91] on div "Add Column" at bounding box center [382, 94] width 690 height 45
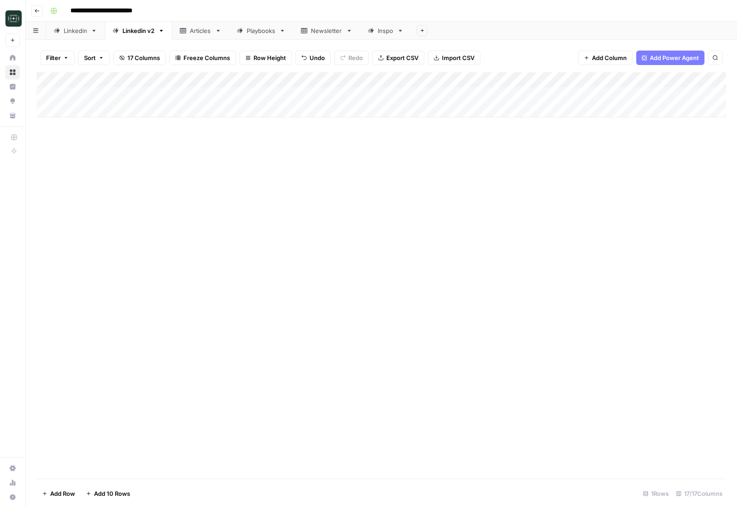
click at [484, 91] on div "Add Column" at bounding box center [382, 94] width 690 height 45
click at [484, 146] on button "Medium ( 120-200 words)" at bounding box center [488, 146] width 80 height 11
click at [567, 94] on div "Add Column" at bounding box center [382, 94] width 690 height 45
click at [390, 98] on div "Add Column" at bounding box center [382, 94] width 690 height 45
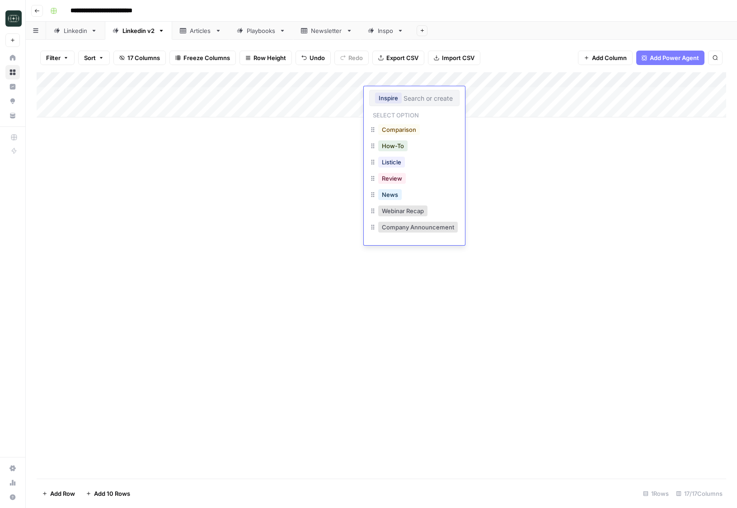
click at [391, 104] on div "Inspire" at bounding box center [389, 98] width 28 height 13
click at [391, 95] on button "Inspire" at bounding box center [388, 98] width 27 height 11
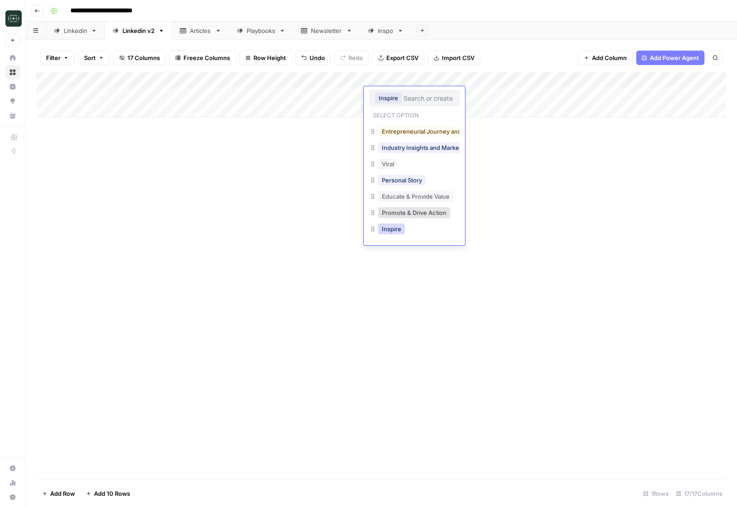
click at [394, 226] on button "Inspire" at bounding box center [391, 229] width 27 height 11
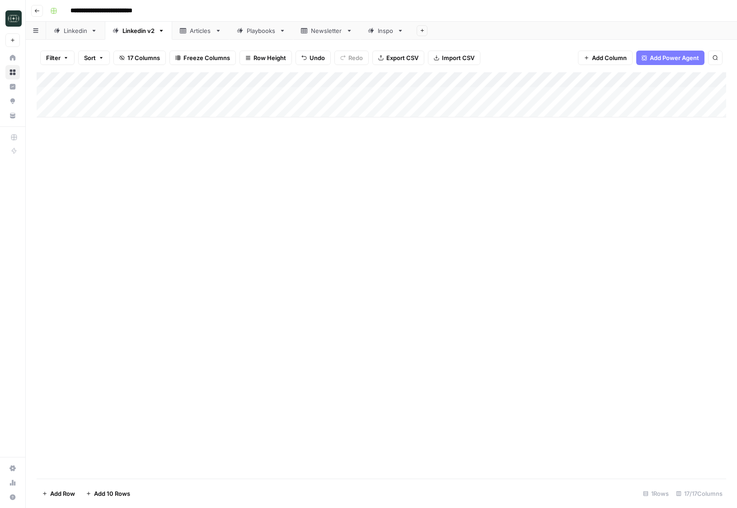
click at [387, 101] on div "Add Column" at bounding box center [382, 94] width 690 height 45
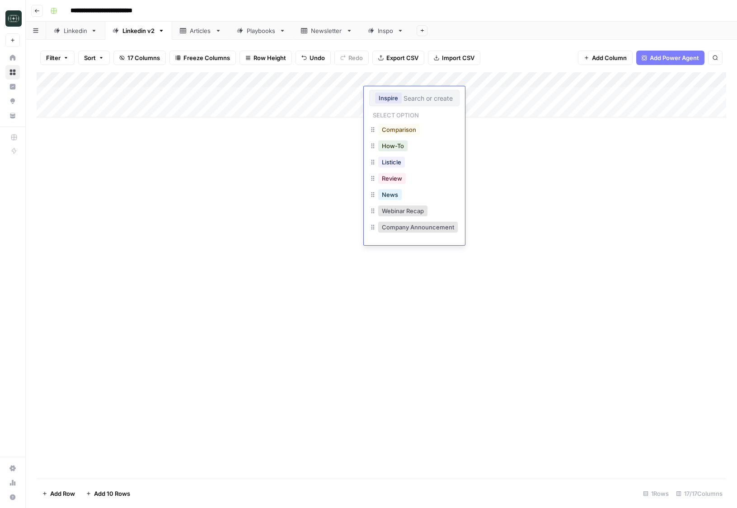
click at [427, 80] on div "Add Column" at bounding box center [382, 94] width 690 height 45
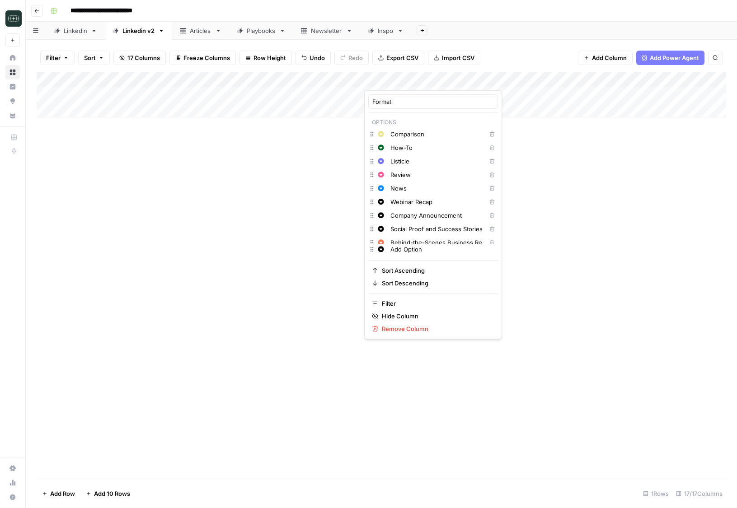
scroll to position [115, 0]
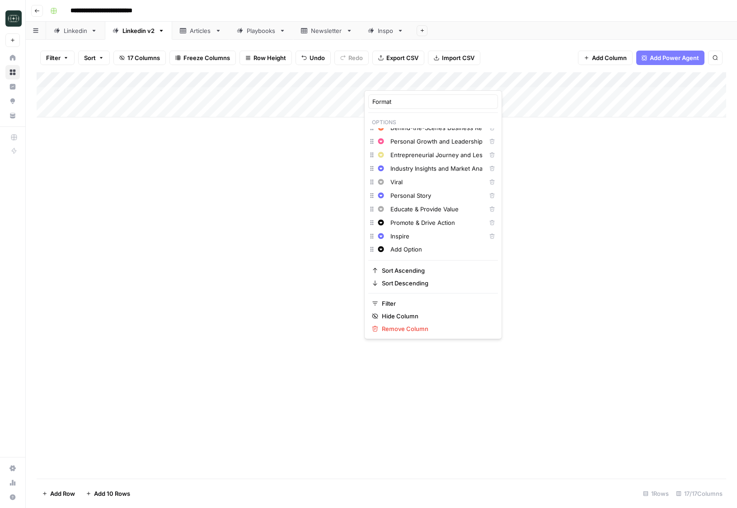
click at [405, 239] on input "Inspire" at bounding box center [436, 236] width 92 height 9
click at [425, 233] on input "Inspire" at bounding box center [436, 236] width 92 height 9
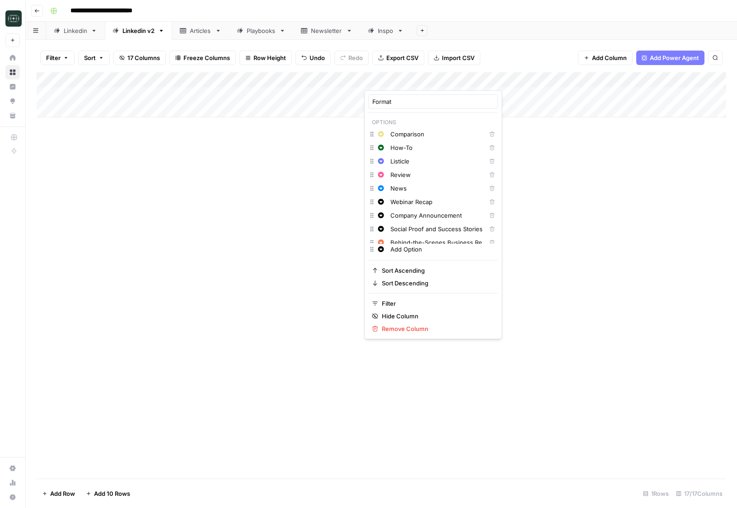
click at [489, 132] on icon "button" at bounding box center [491, 134] width 5 height 5
click at [489, 145] on icon "button" at bounding box center [491, 147] width 5 height 5
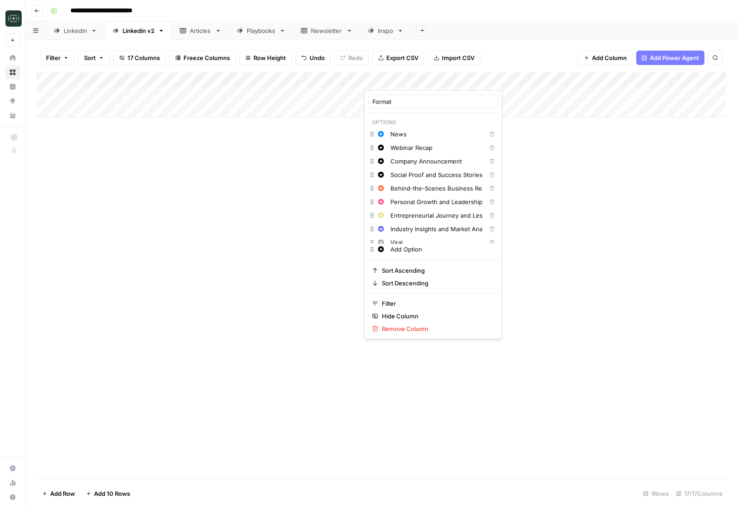
click at [489, 132] on icon "button" at bounding box center [491, 134] width 5 height 5
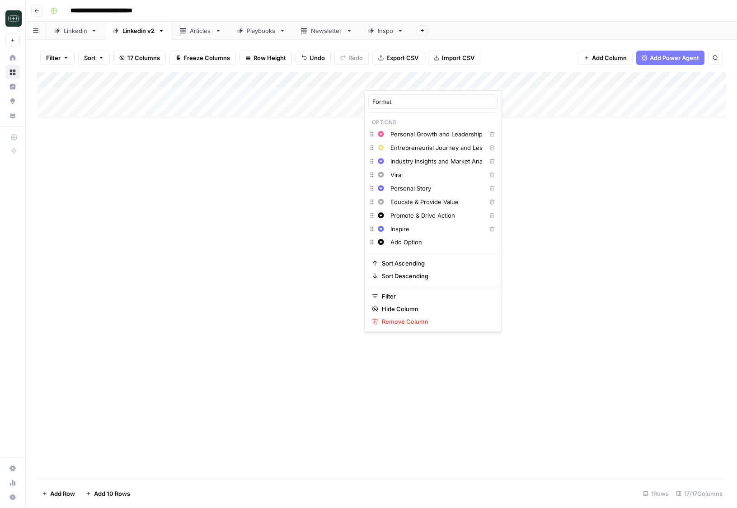
click at [489, 132] on icon "button" at bounding box center [491, 134] width 5 height 5
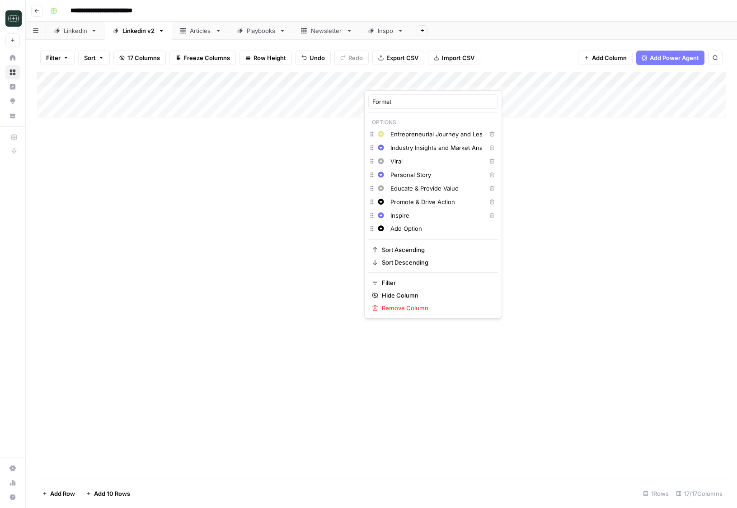
click at [489, 132] on icon "button" at bounding box center [491, 134] width 5 height 5
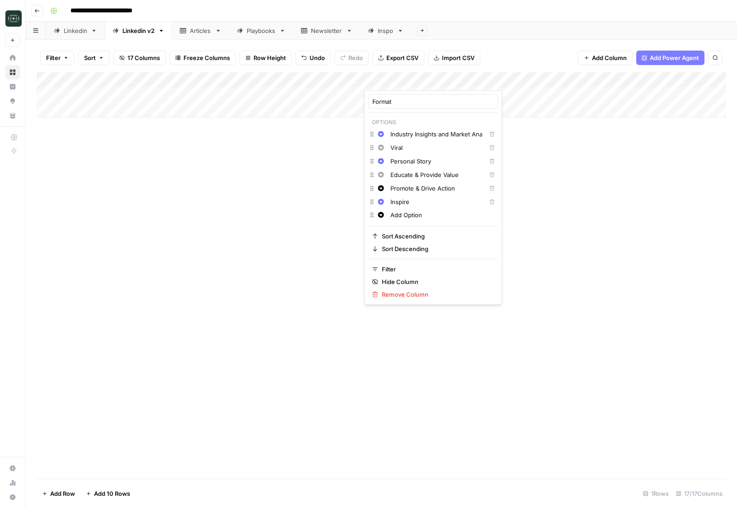
click at [489, 132] on icon "button" at bounding box center [491, 134] width 5 height 5
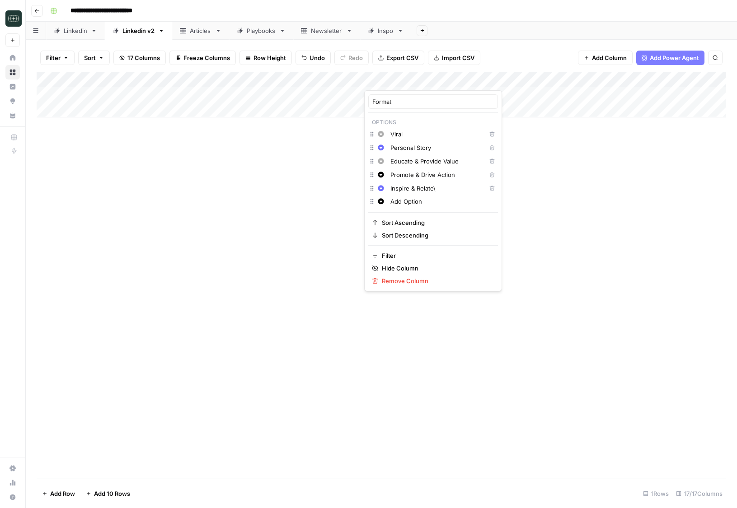
type input "Inspire & Relate"
click at [403, 204] on input "Add Option" at bounding box center [442, 201] width 104 height 9
click at [382, 200] on icon "button" at bounding box center [381, 201] width 6 height 6
click at [408, 148] on input "Personal Story" at bounding box center [436, 147] width 92 height 9
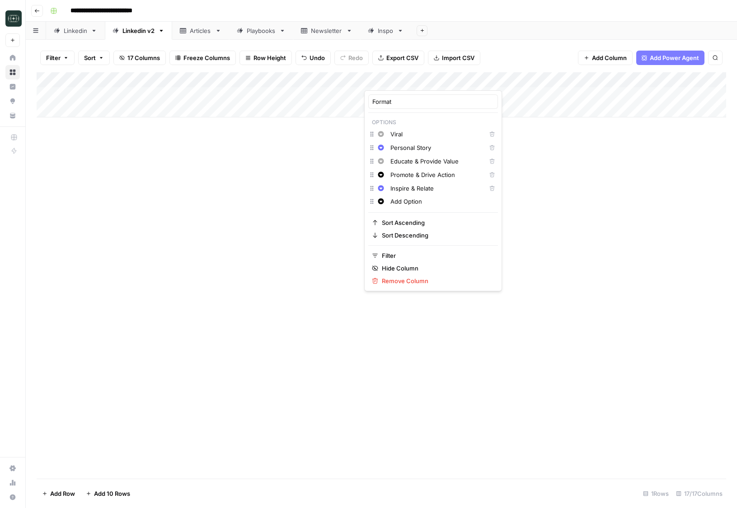
click at [408, 148] on input "Personal Story" at bounding box center [436, 147] width 92 height 9
click at [489, 135] on icon "button" at bounding box center [491, 134] width 5 height 5
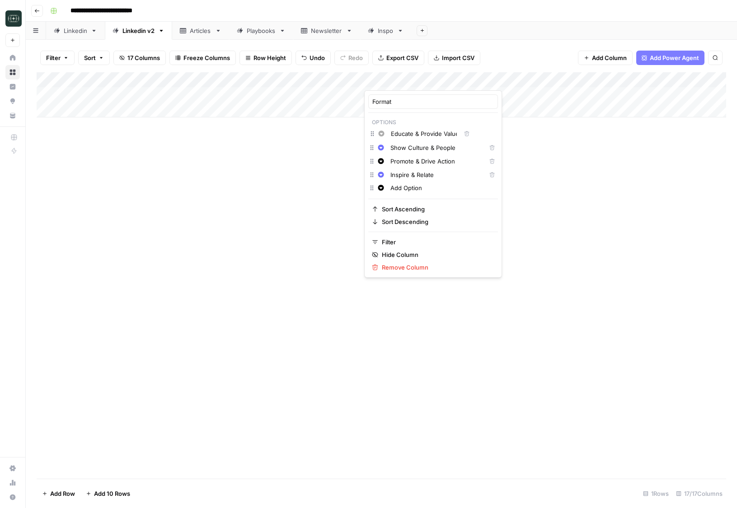
drag, startPoint x: 373, startPoint y: 150, endPoint x: 374, endPoint y: 133, distance: 16.7
type input "Show Culture & People"
drag, startPoint x: 372, startPoint y: 176, endPoint x: 375, endPoint y: 146, distance: 30.4
click at [413, 191] on input "Add Option" at bounding box center [442, 187] width 104 height 9
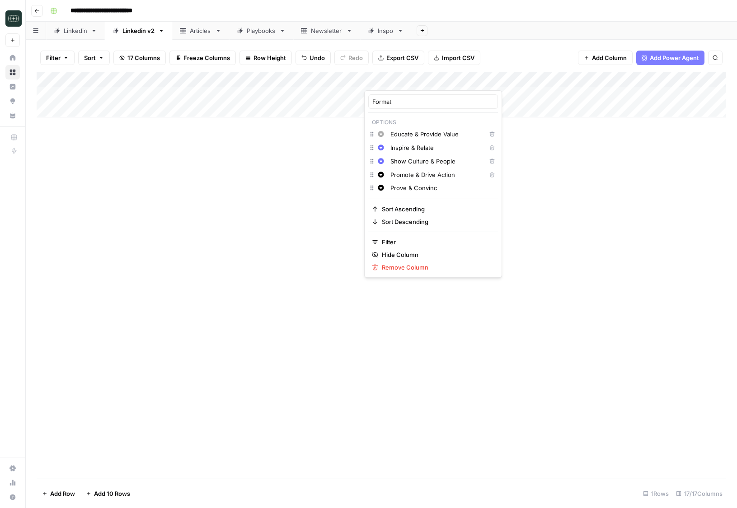
type input "Prove & Convince"
click at [244, 238] on div "Add Column" at bounding box center [382, 275] width 690 height 407
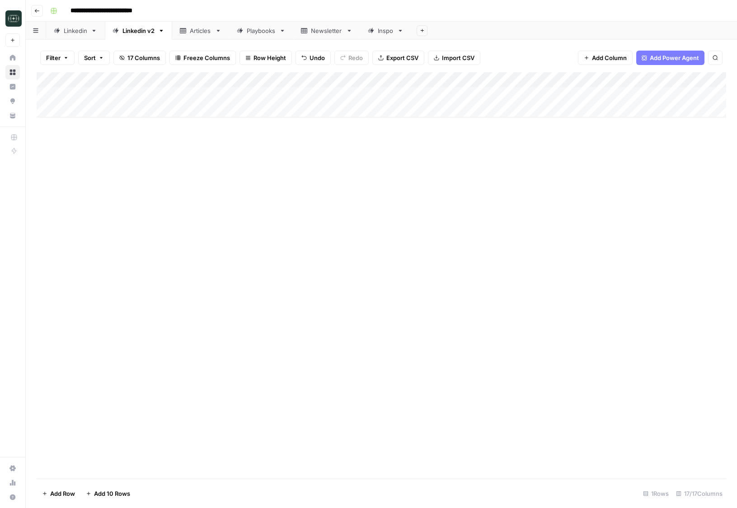
click at [568, 98] on div "Add Column" at bounding box center [382, 94] width 690 height 45
click at [71, 33] on div "Linkedin" at bounding box center [76, 30] width 24 height 9
click at [673, 93] on div "Add Column" at bounding box center [382, 94] width 690 height 45
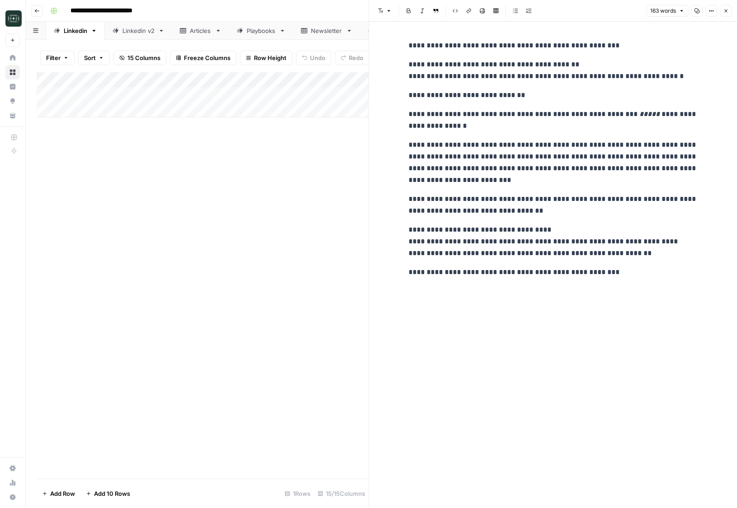
click at [724, 11] on icon "button" at bounding box center [725, 10] width 5 height 5
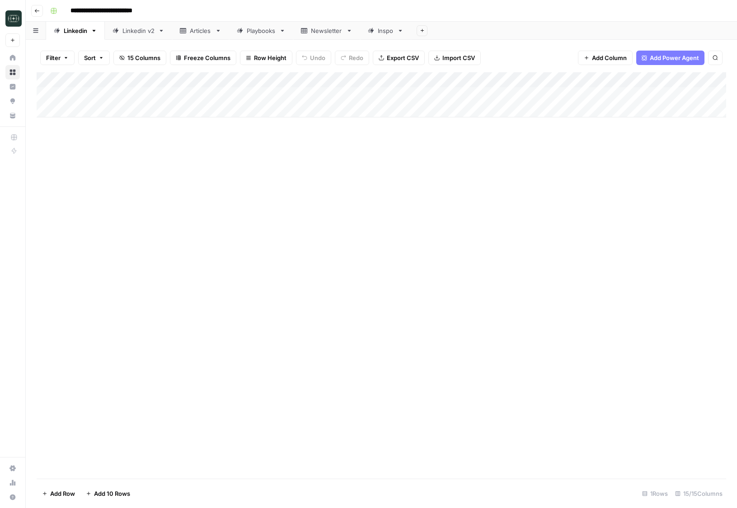
click at [280, 94] on div "Add Column" at bounding box center [382, 94] width 690 height 45
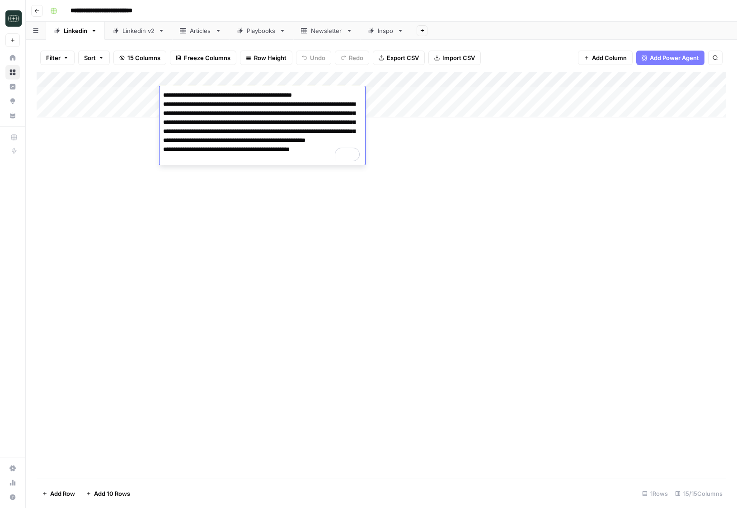
click at [321, 185] on div "Add Column" at bounding box center [382, 275] width 690 height 407
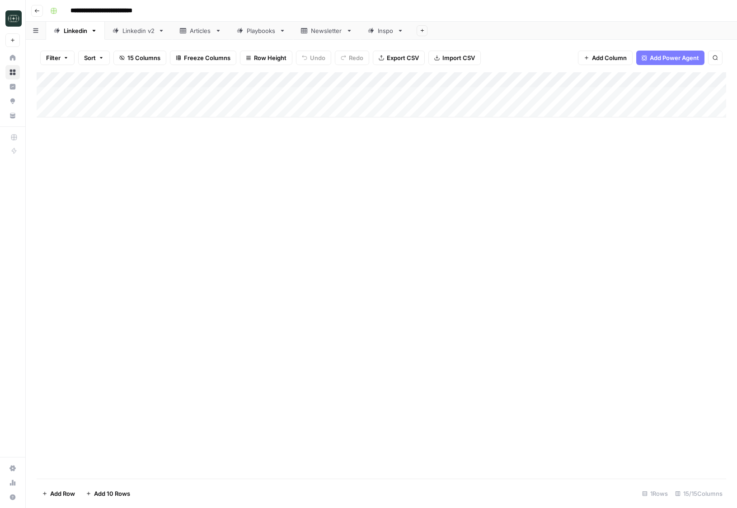
click at [338, 101] on div "Add Column" at bounding box center [382, 94] width 690 height 45
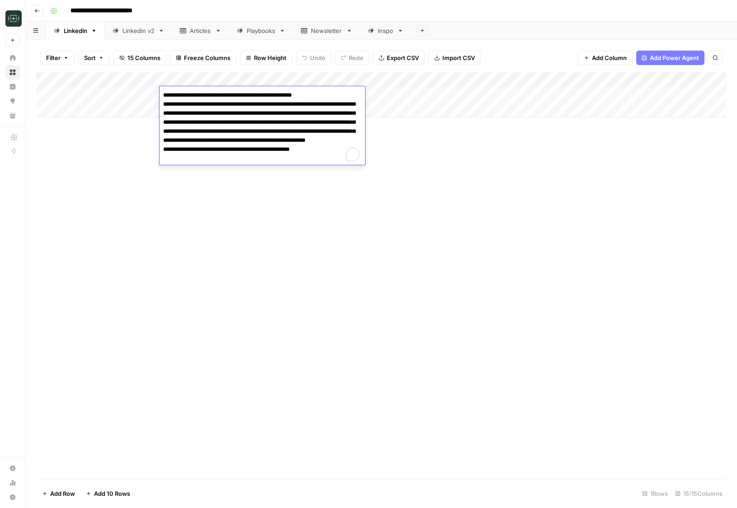
click at [338, 101] on textarea "**********" at bounding box center [263, 127] width 206 height 76
click at [411, 146] on div "Add Column" at bounding box center [382, 275] width 690 height 407
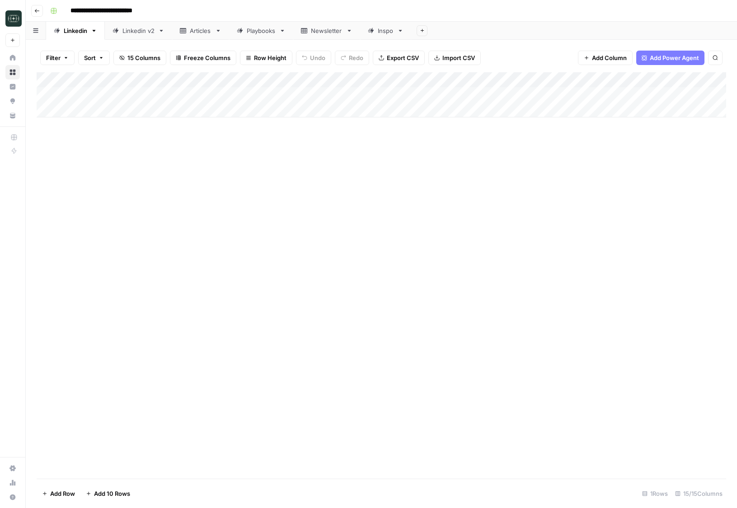
click at [328, 104] on div "Add Column" at bounding box center [382, 94] width 690 height 45
type textarea "**********"
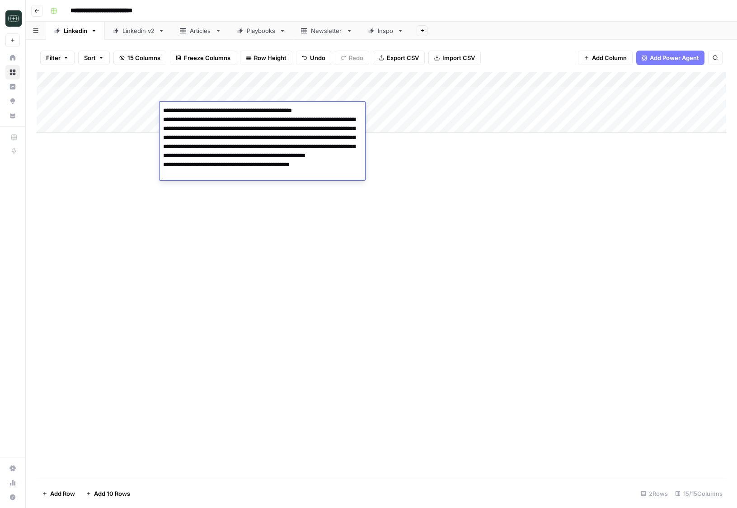
click at [389, 113] on div "Add Column" at bounding box center [382, 102] width 690 height 61
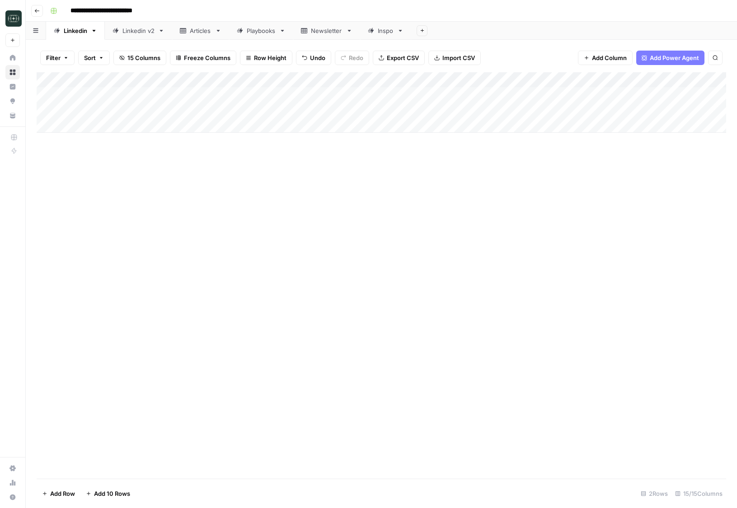
click at [389, 113] on div "Add Column" at bounding box center [382, 102] width 690 height 61
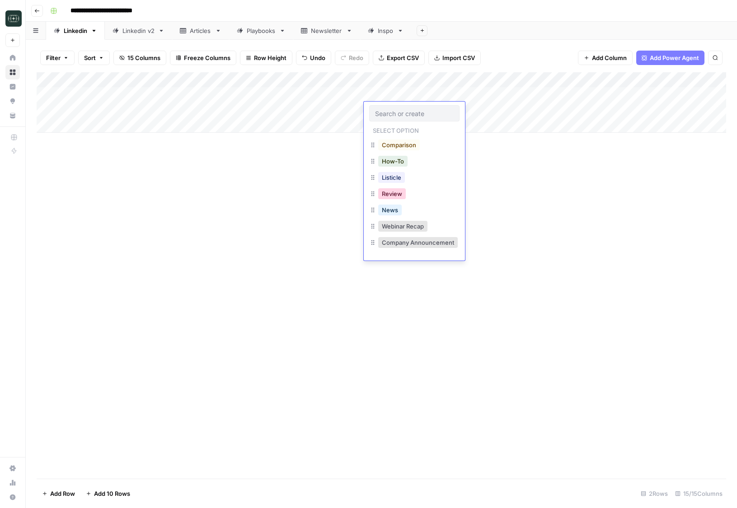
scroll to position [112, 0]
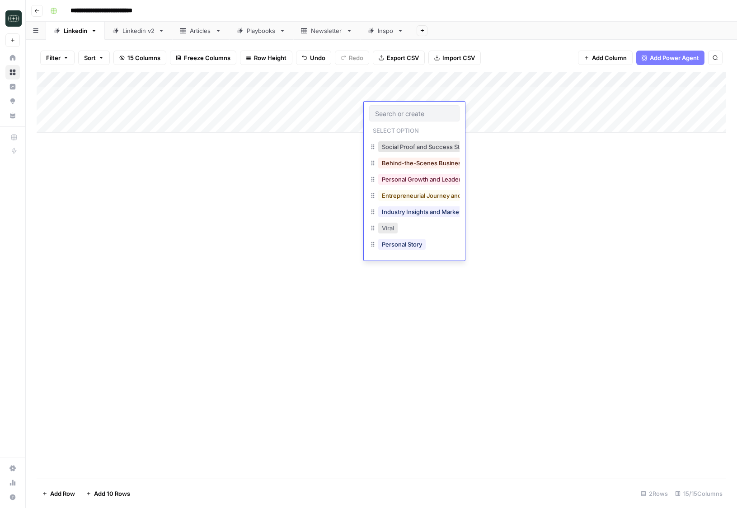
click at [390, 229] on button "Viral" at bounding box center [387, 228] width 19 height 11
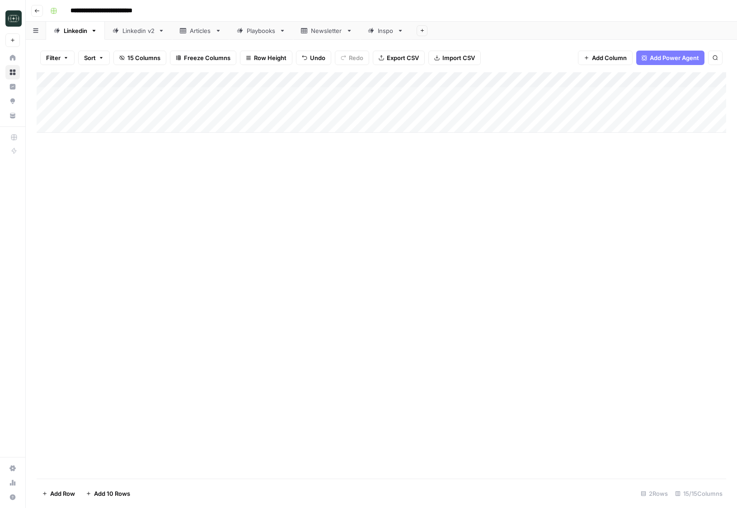
click at [435, 105] on div "Add Column" at bounding box center [382, 102] width 690 height 61
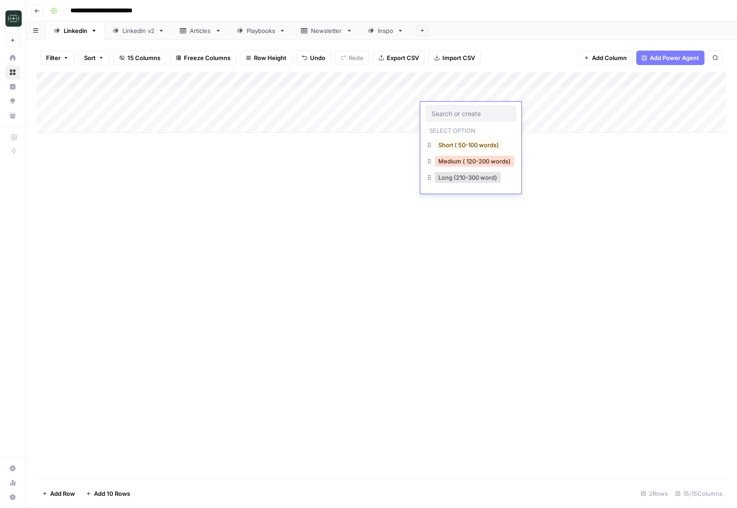
click at [450, 162] on button "Medium ( 120-200 words)" at bounding box center [475, 161] width 80 height 11
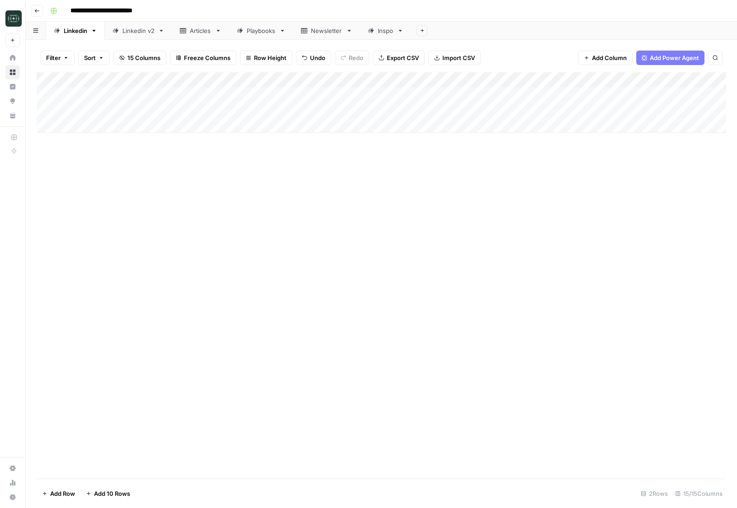
click at [524, 113] on div "Add Column" at bounding box center [382, 102] width 690 height 61
click at [143, 31] on div "Linkedin v2" at bounding box center [138, 30] width 32 height 9
click at [717, 94] on div "Add Column" at bounding box center [382, 94] width 690 height 45
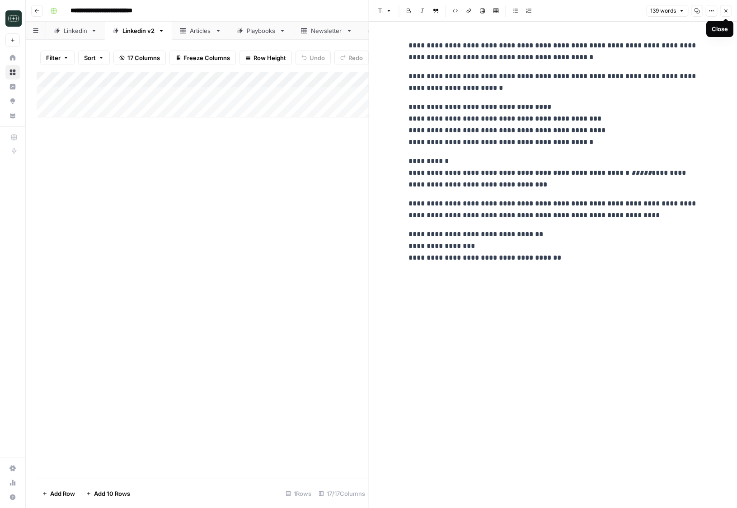
click at [726, 12] on icon "button" at bounding box center [725, 10] width 5 height 5
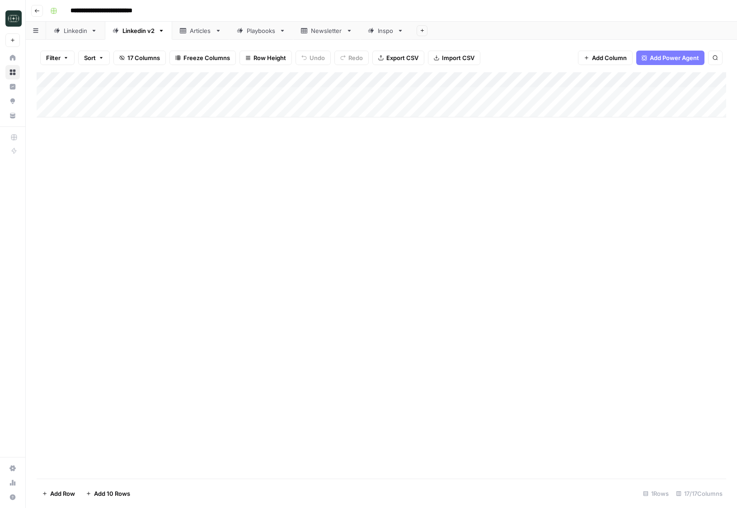
click at [337, 114] on div "Add Column" at bounding box center [382, 94] width 690 height 45
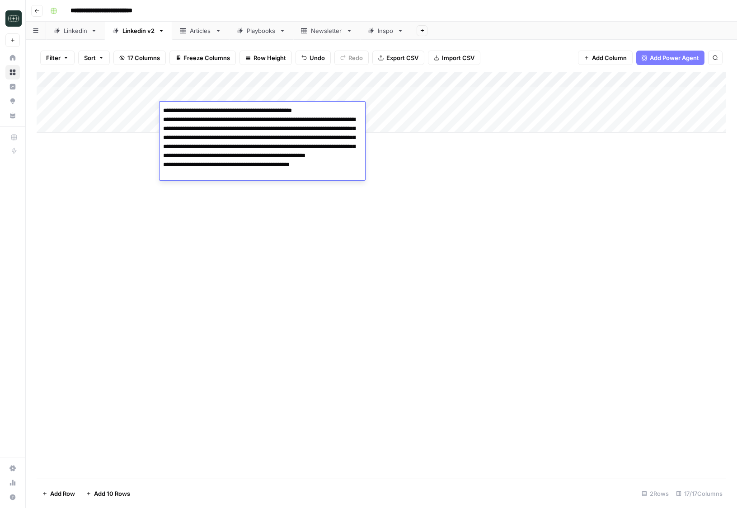
type textarea "**********"
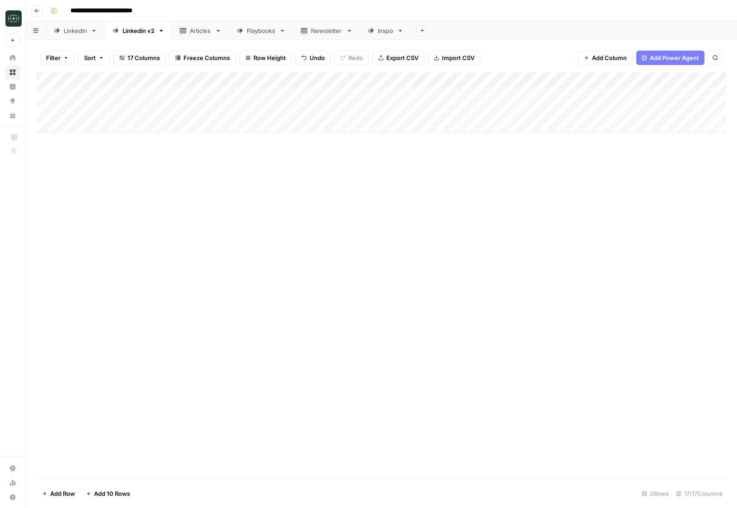
click at [387, 116] on div "Add Column" at bounding box center [382, 102] width 690 height 61
click at [388, 113] on div "Add Column" at bounding box center [382, 102] width 690 height 61
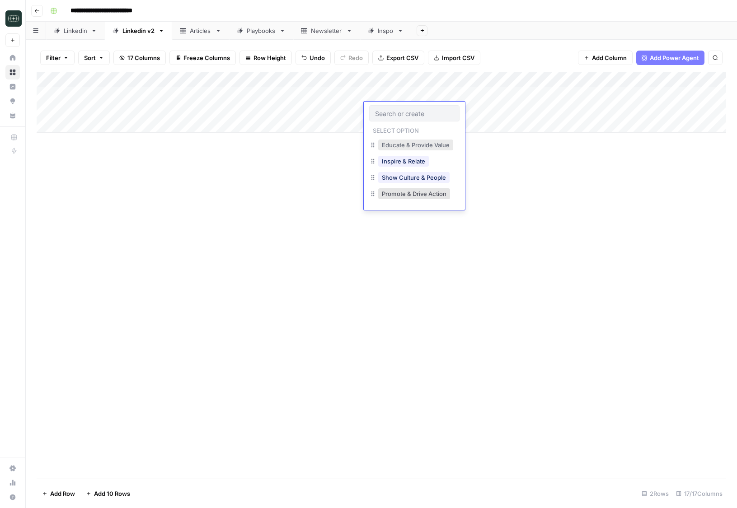
click at [414, 146] on button "Educate & Provide Value" at bounding box center [415, 145] width 75 height 11
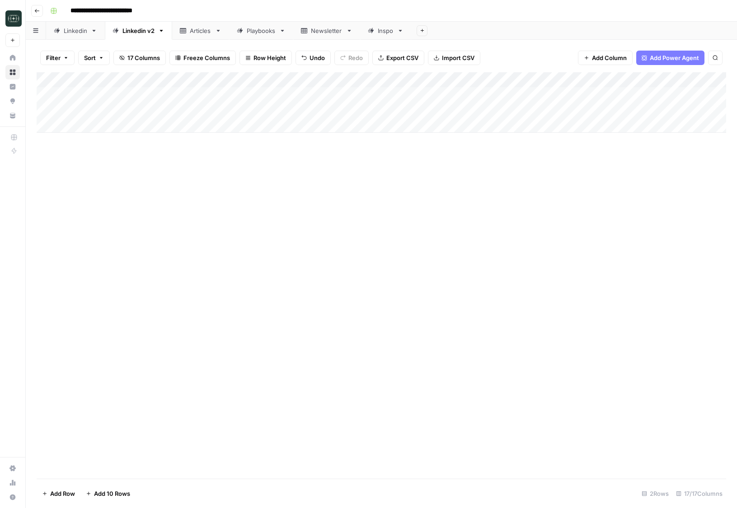
click at [456, 107] on div "Add Column" at bounding box center [382, 102] width 690 height 61
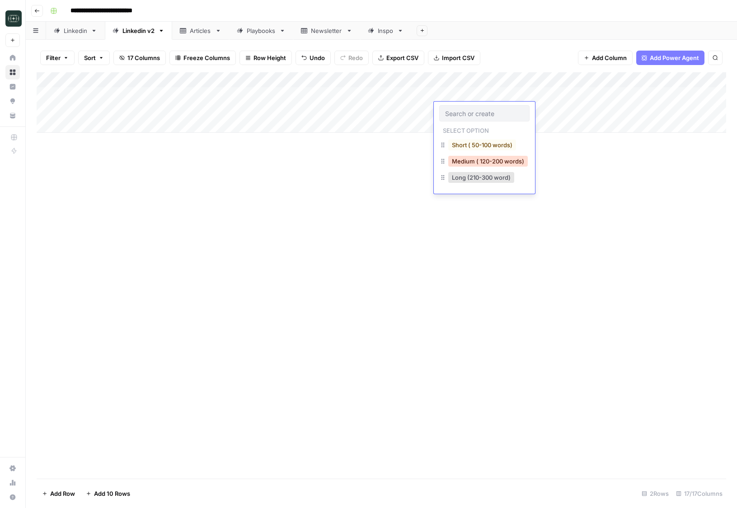
click at [469, 161] on button "Medium ( 120-200 words)" at bounding box center [488, 161] width 80 height 11
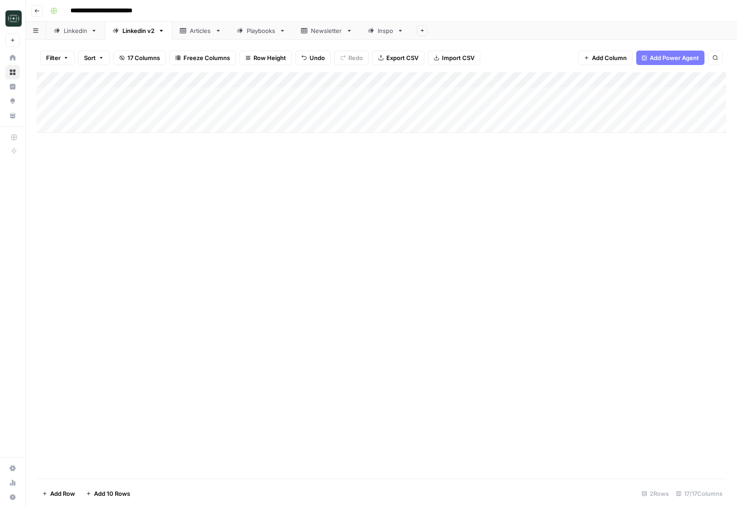
click at [539, 106] on div "Add Column" at bounding box center [382, 102] width 690 height 61
click at [519, 283] on div "Add Column" at bounding box center [382, 275] width 690 height 407
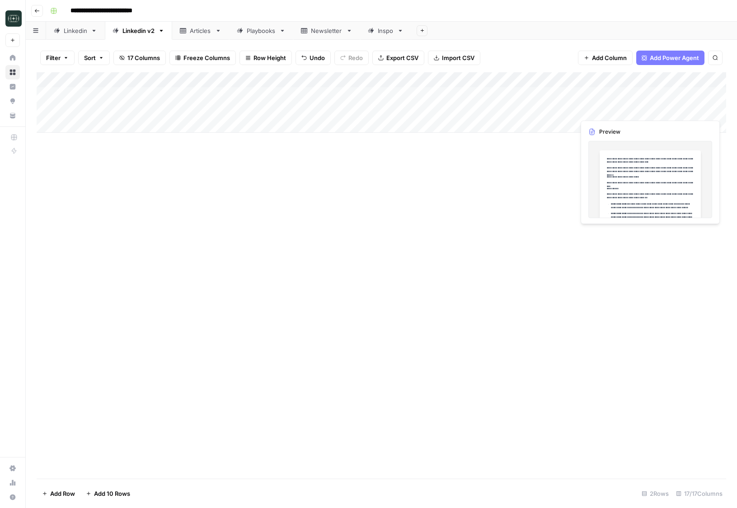
click at [696, 109] on div "Add Column" at bounding box center [382, 102] width 690 height 61
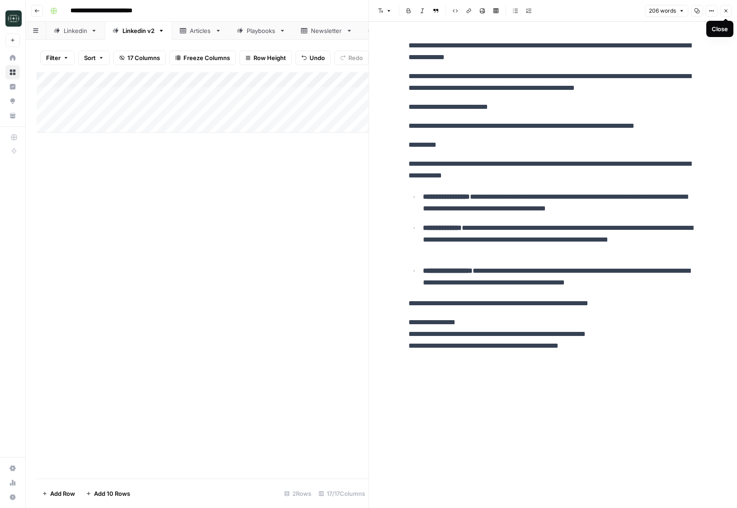
click at [725, 10] on icon "button" at bounding box center [725, 10] width 5 height 5
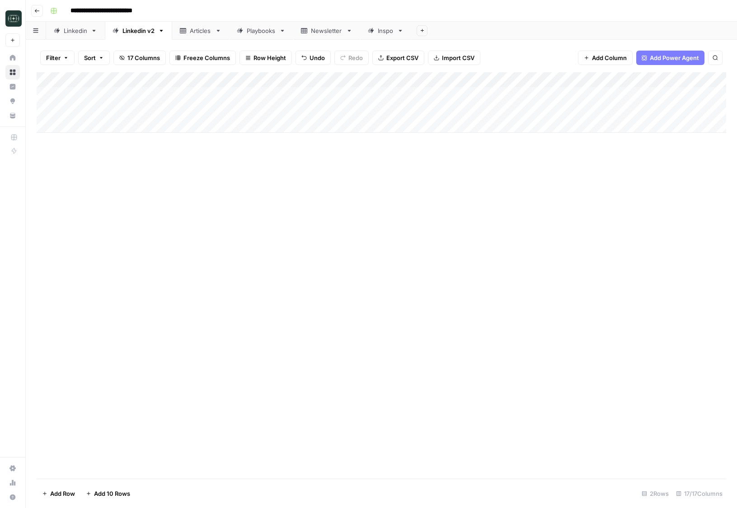
click at [675, 95] on div "Add Column" at bounding box center [382, 102] width 690 height 61
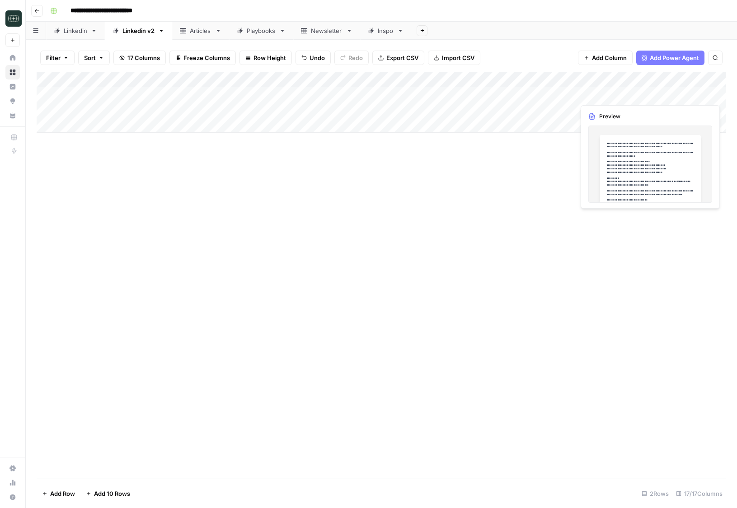
click at [675, 95] on div "Add Column" at bounding box center [382, 102] width 690 height 61
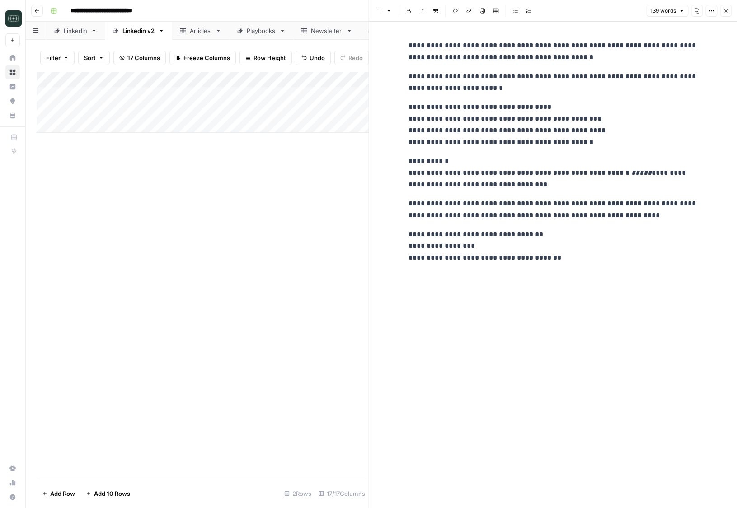
click at [720, 15] on div "139 words Copy Options Close" at bounding box center [688, 11] width 85 height 12
click at [725, 14] on button "Close" at bounding box center [726, 11] width 12 height 12
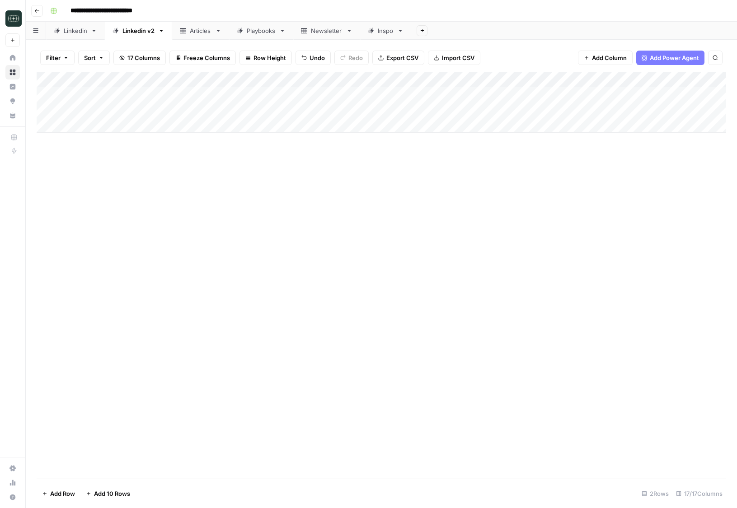
click at [602, 191] on div "Add Column" at bounding box center [382, 275] width 690 height 407
